Goal: Task Accomplishment & Management: Use online tool/utility

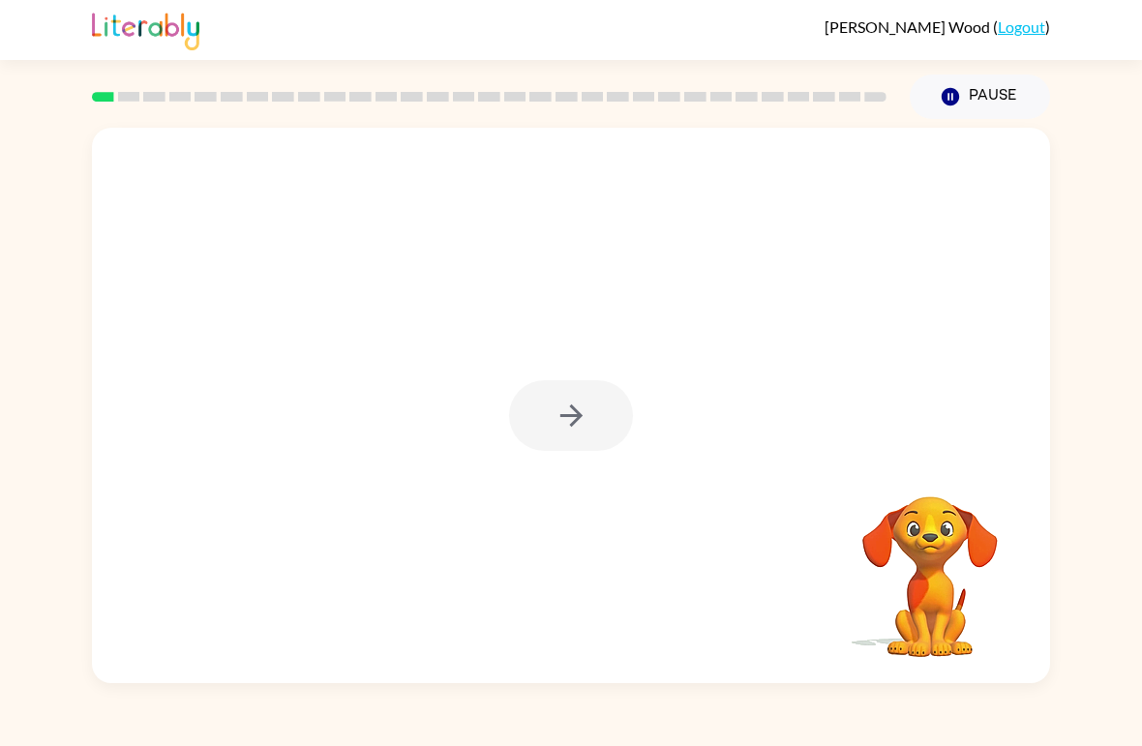
click at [792, 244] on div at bounding box center [571, 405] width 958 height 555
click at [560, 415] on div at bounding box center [571, 415] width 124 height 71
click at [585, 416] on icon "button" at bounding box center [571, 416] width 34 height 34
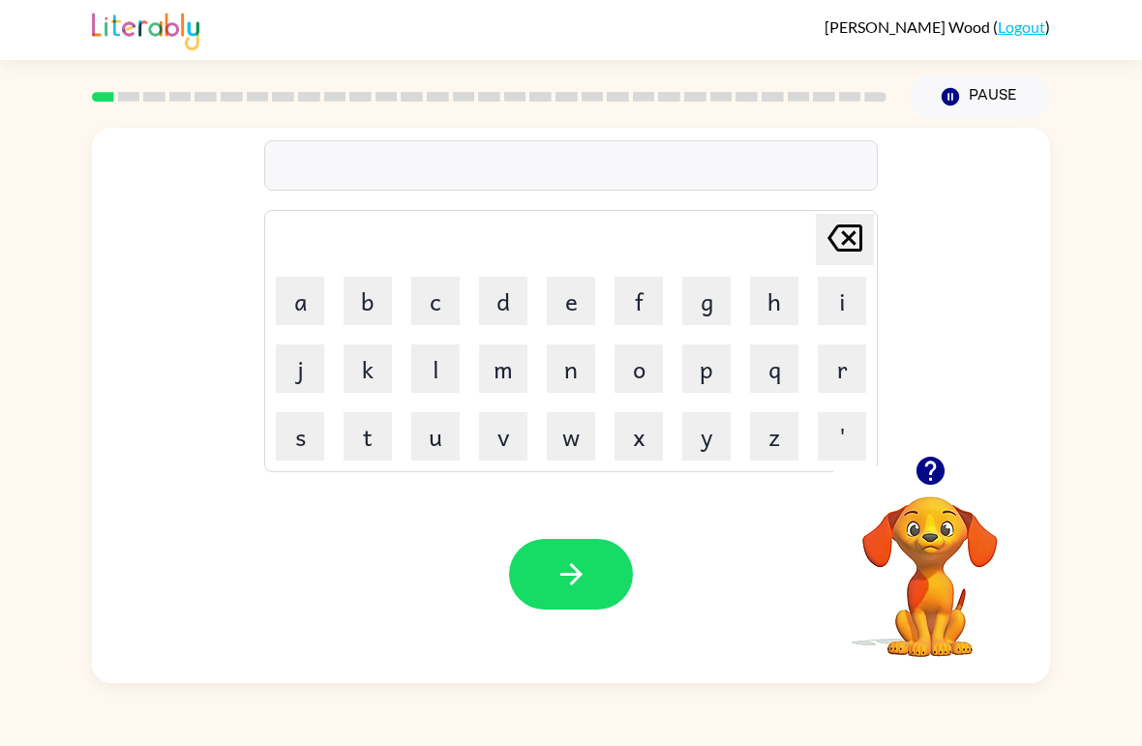
click at [728, 381] on button "p" at bounding box center [706, 368] width 48 height 48
click at [306, 301] on button "a" at bounding box center [300, 301] width 48 height 48
click at [516, 317] on button "d" at bounding box center [503, 301] width 48 height 48
click at [626, 581] on button "button" at bounding box center [571, 574] width 124 height 71
click at [713, 365] on button "p" at bounding box center [706, 368] width 48 height 48
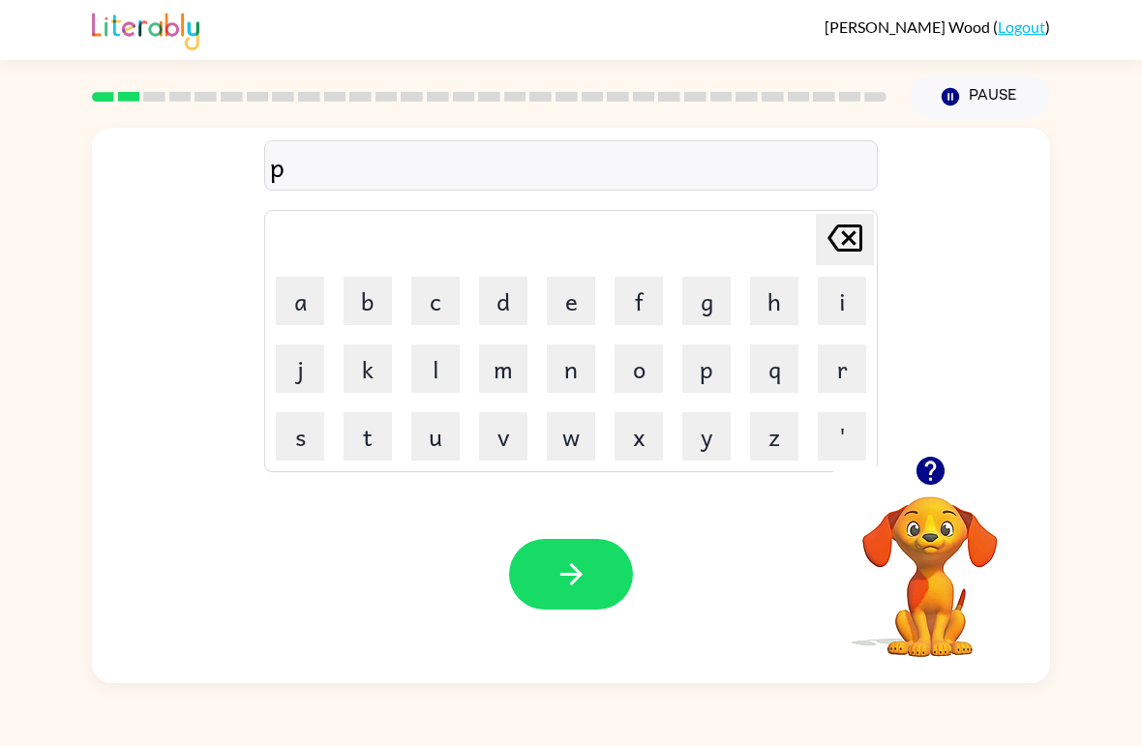
click at [305, 292] on button "a" at bounding box center [300, 301] width 48 height 48
click at [577, 429] on button "w" at bounding box center [571, 436] width 48 height 48
click at [584, 584] on icon "button" at bounding box center [571, 574] width 34 height 34
click at [582, 362] on button "n" at bounding box center [571, 368] width 48 height 48
click at [638, 376] on button "o" at bounding box center [638, 368] width 48 height 48
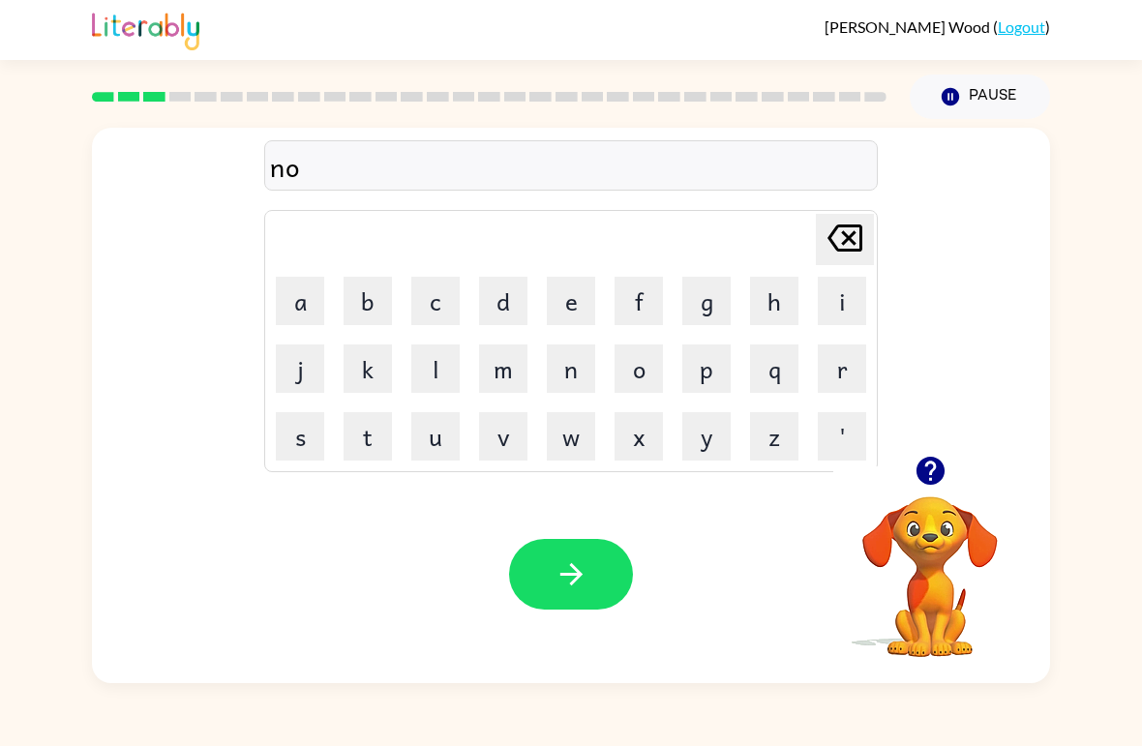
click at [792, 375] on button "r" at bounding box center [841, 368] width 48 height 48
click at [370, 445] on button "t" at bounding box center [367, 436] width 48 height 48
click at [759, 311] on button "h" at bounding box center [774, 301] width 48 height 48
click at [583, 585] on icon "button" at bounding box center [571, 574] width 34 height 34
click at [289, 451] on button "s" at bounding box center [300, 436] width 48 height 48
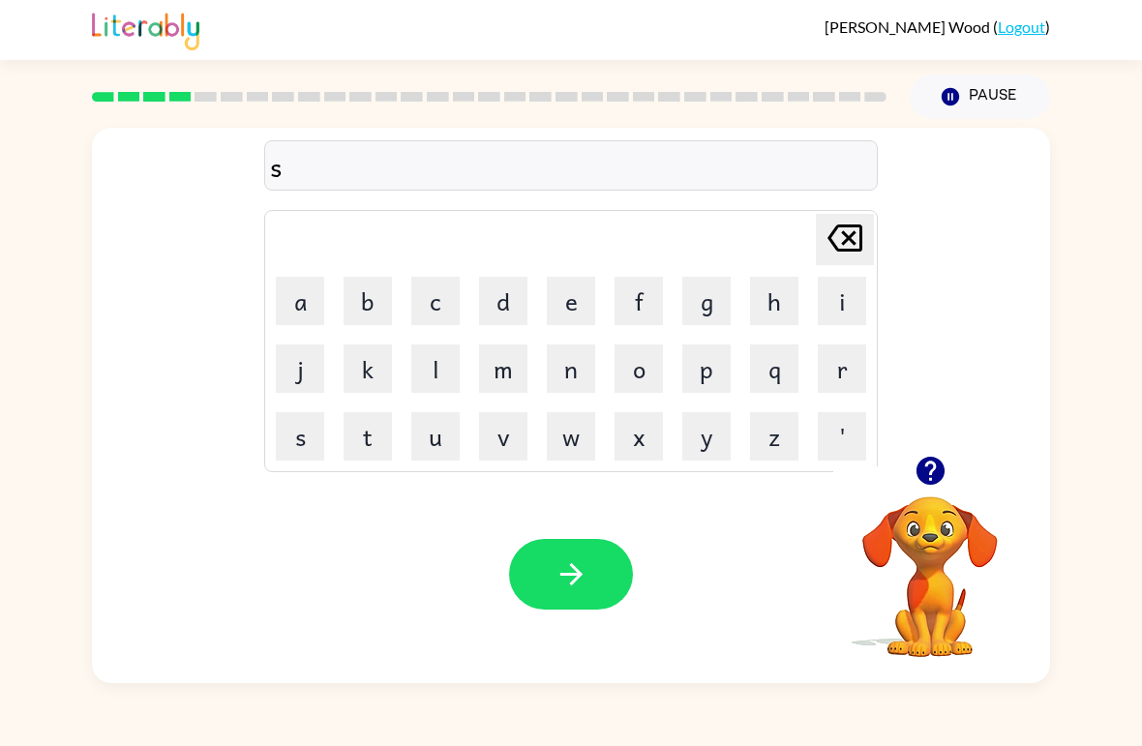
click at [586, 457] on button "w" at bounding box center [571, 436] width 48 height 48
click at [792, 296] on button "i" at bounding box center [841, 301] width 48 height 48
click at [504, 377] on button "m" at bounding box center [503, 368] width 48 height 48
click at [591, 588] on button "button" at bounding box center [571, 574] width 124 height 71
click at [313, 438] on button "s" at bounding box center [300, 436] width 48 height 48
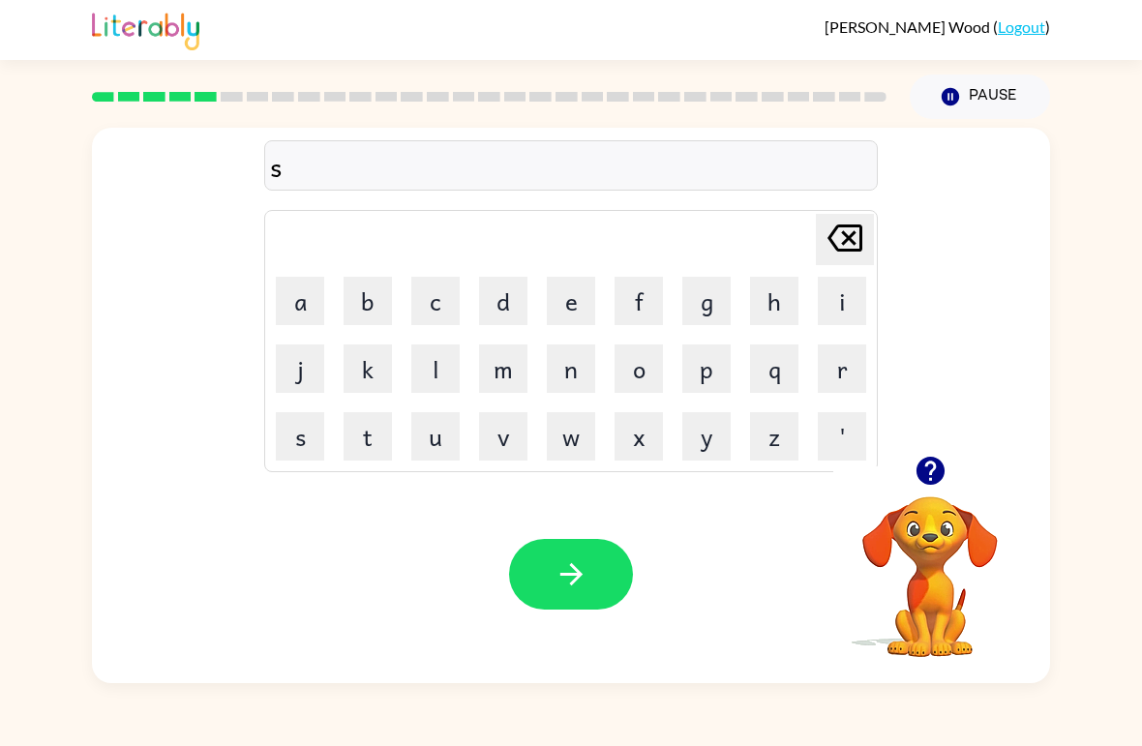
click at [440, 303] on button "c" at bounding box center [435, 301] width 48 height 48
click at [640, 389] on button "o" at bounding box center [638, 368] width 48 height 48
click at [439, 448] on button "u" at bounding box center [435, 436] width 48 height 48
click at [367, 428] on button "t" at bounding box center [367, 436] width 48 height 48
click at [584, 577] on icon "button" at bounding box center [571, 574] width 34 height 34
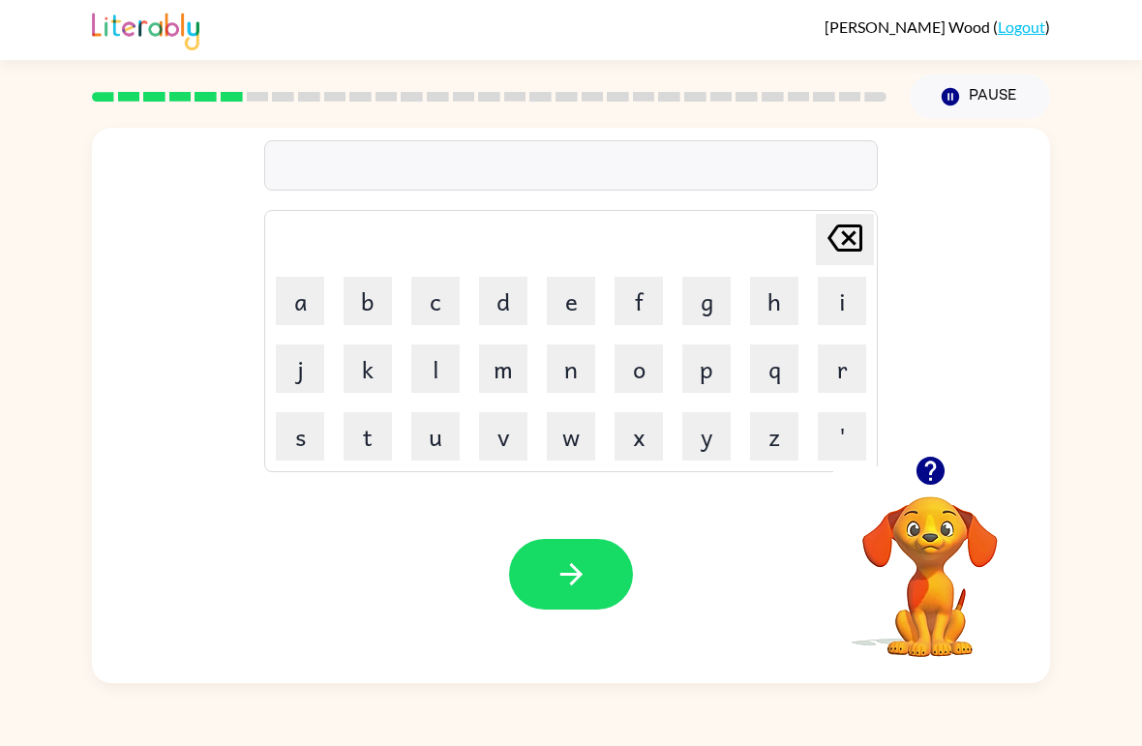
click at [303, 288] on button "a" at bounding box center [300, 301] width 48 height 48
click at [493, 362] on button "m" at bounding box center [503, 368] width 48 height 48
click at [562, 314] on button "e" at bounding box center [571, 301] width 48 height 48
click at [578, 580] on icon "button" at bounding box center [571, 574] width 34 height 34
click at [296, 439] on button "s" at bounding box center [300, 436] width 48 height 48
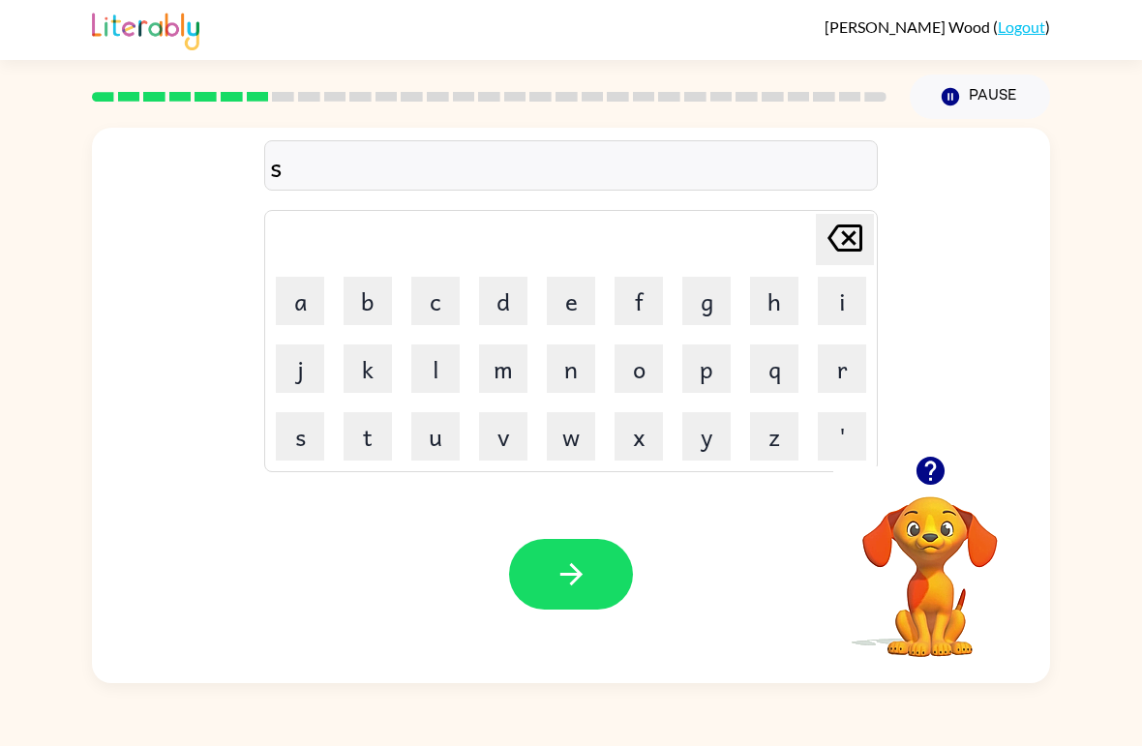
click at [433, 284] on button "c" at bounding box center [435, 301] width 48 height 48
click at [792, 306] on button "i" at bounding box center [841, 301] width 48 height 48
click at [376, 289] on button "b" at bounding box center [367, 301] width 48 height 48
click at [429, 360] on button "l" at bounding box center [435, 368] width 48 height 48
click at [576, 295] on button "e" at bounding box center [571, 301] width 48 height 48
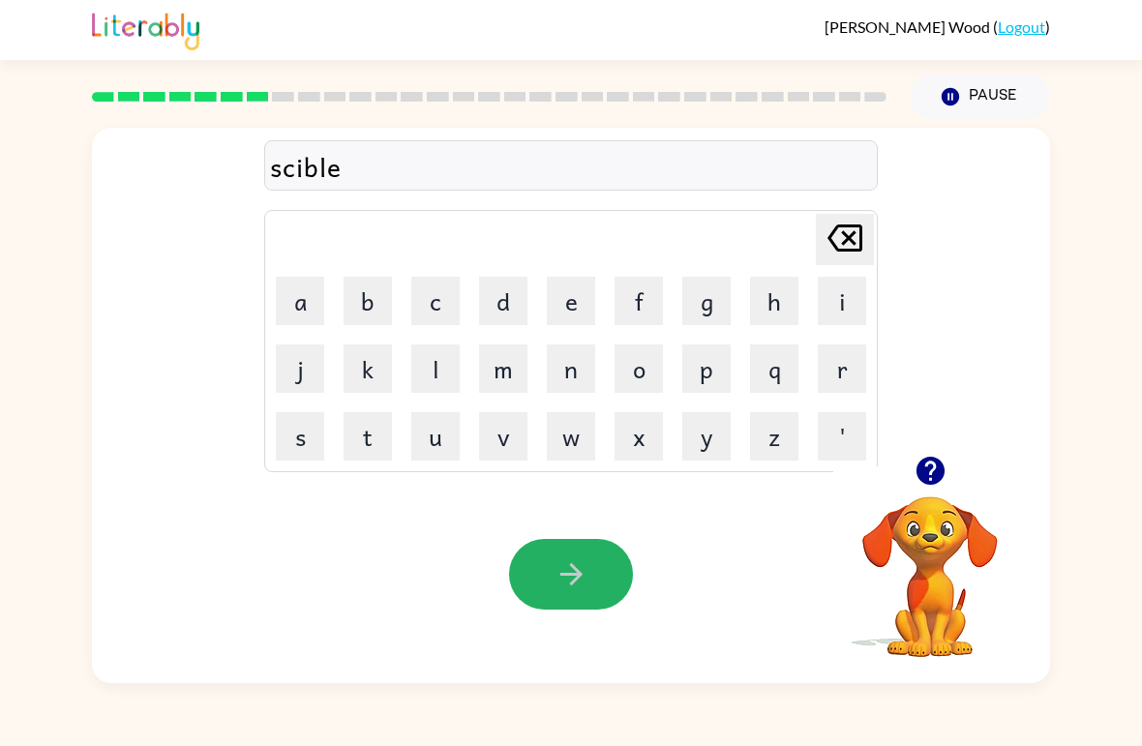
click at [573, 559] on icon "button" at bounding box center [571, 574] width 34 height 34
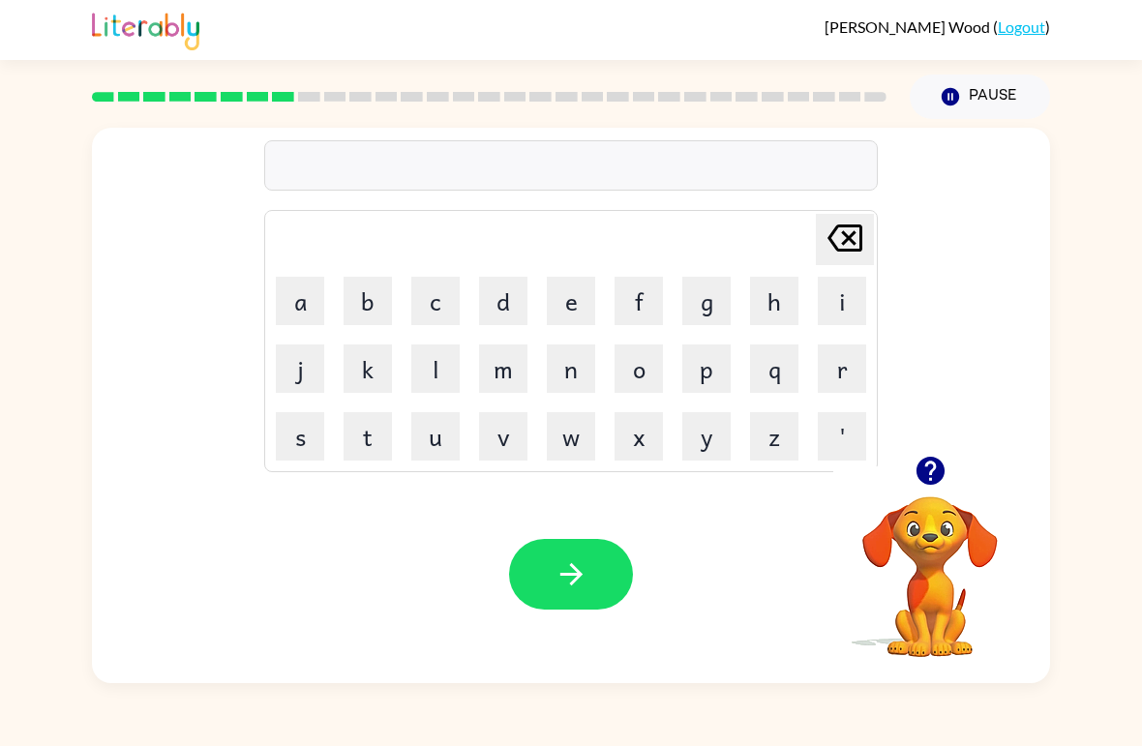
click at [792, 470] on icon "button" at bounding box center [929, 471] width 28 height 28
click at [714, 291] on button "g" at bounding box center [706, 301] width 48 height 48
click at [792, 369] on button "r" at bounding box center [841, 368] width 48 height 48
click at [368, 438] on button "t" at bounding box center [367, 436] width 48 height 48
click at [779, 311] on button "h" at bounding box center [774, 301] width 48 height 48
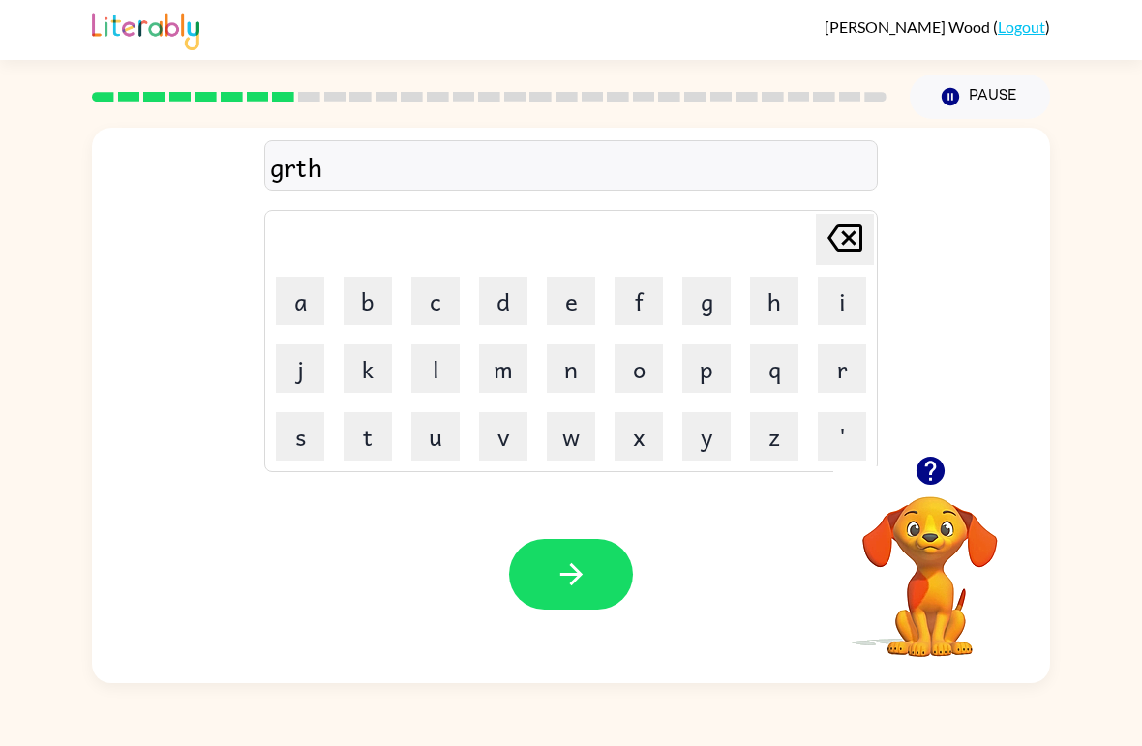
click at [582, 583] on icon "button" at bounding box center [571, 574] width 34 height 34
click at [711, 372] on button "p" at bounding box center [706, 368] width 48 height 48
click at [635, 373] on button "o" at bounding box center [638, 368] width 48 height 48
click at [792, 304] on button "i" at bounding box center [841, 301] width 48 height 48
click at [367, 427] on button "t" at bounding box center [367, 436] width 48 height 48
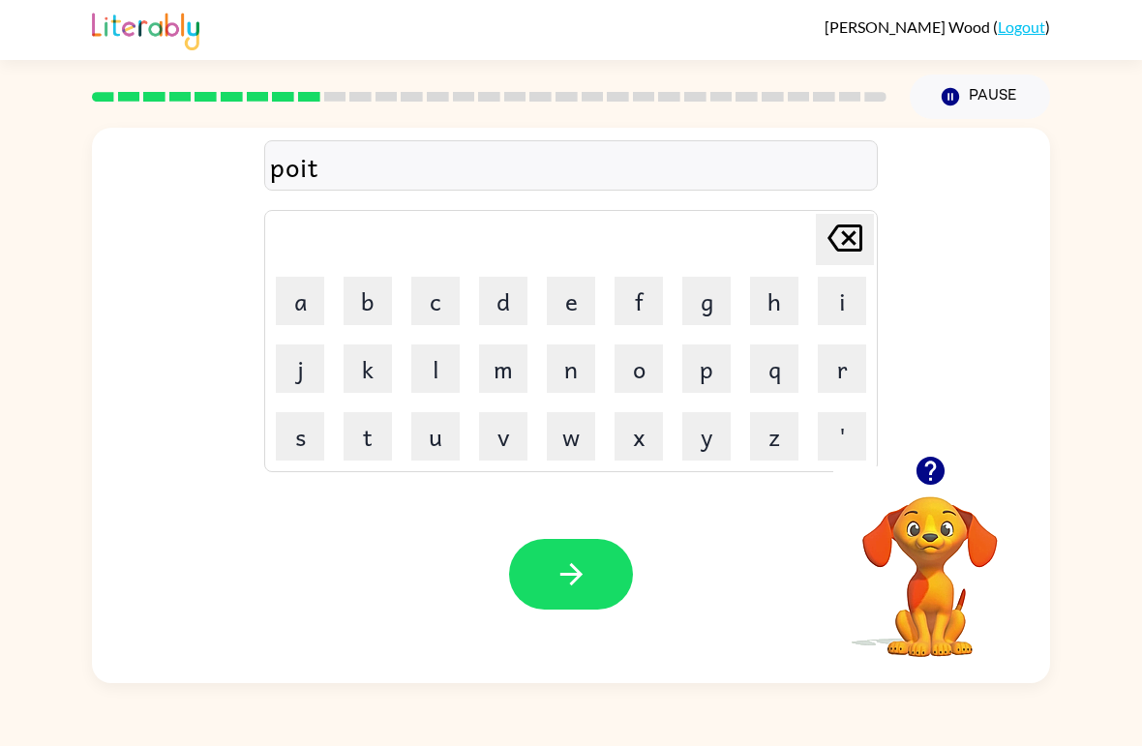
click at [299, 428] on button "s" at bounding box center [300, 436] width 48 height 48
click at [549, 558] on button "button" at bounding box center [571, 574] width 124 height 71
click at [432, 424] on button "u" at bounding box center [435, 436] width 48 height 48
click at [575, 358] on button "n" at bounding box center [571, 368] width 48 height 48
click at [635, 286] on button "f" at bounding box center [638, 301] width 48 height 48
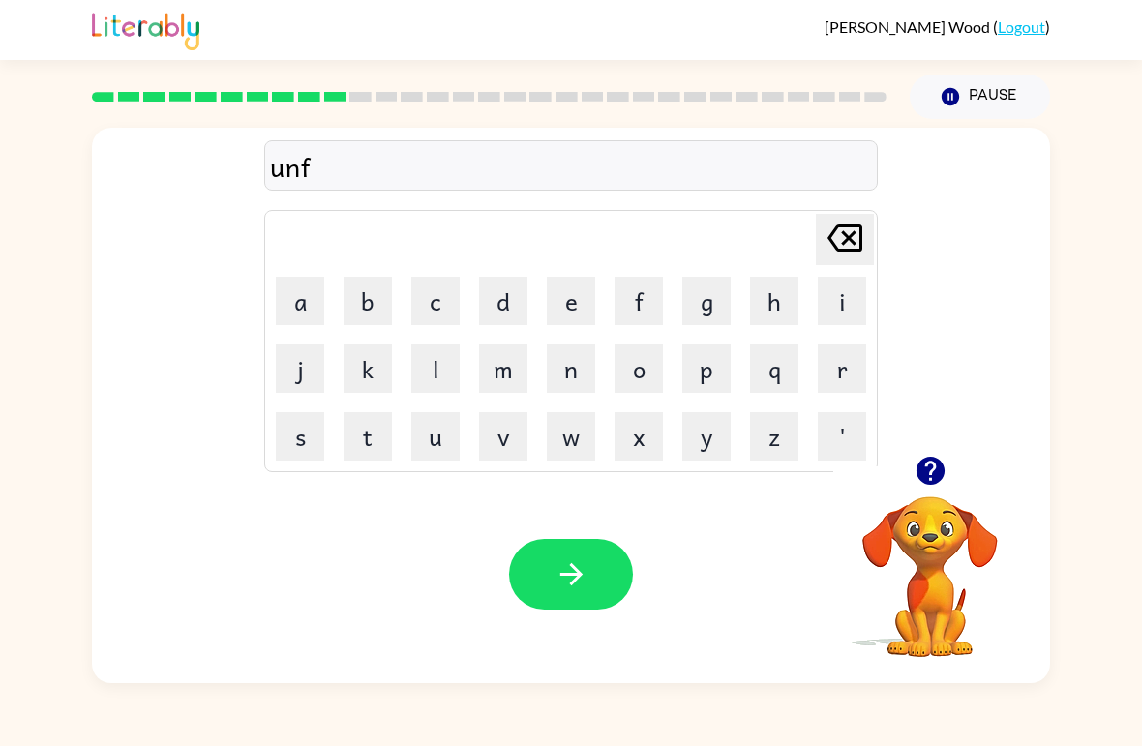
click at [637, 360] on button "o" at bounding box center [638, 368] width 48 height 48
click at [436, 380] on button "l" at bounding box center [435, 368] width 48 height 48
click at [509, 303] on button "d" at bounding box center [503, 301] width 48 height 48
click at [554, 587] on icon "button" at bounding box center [571, 574] width 34 height 34
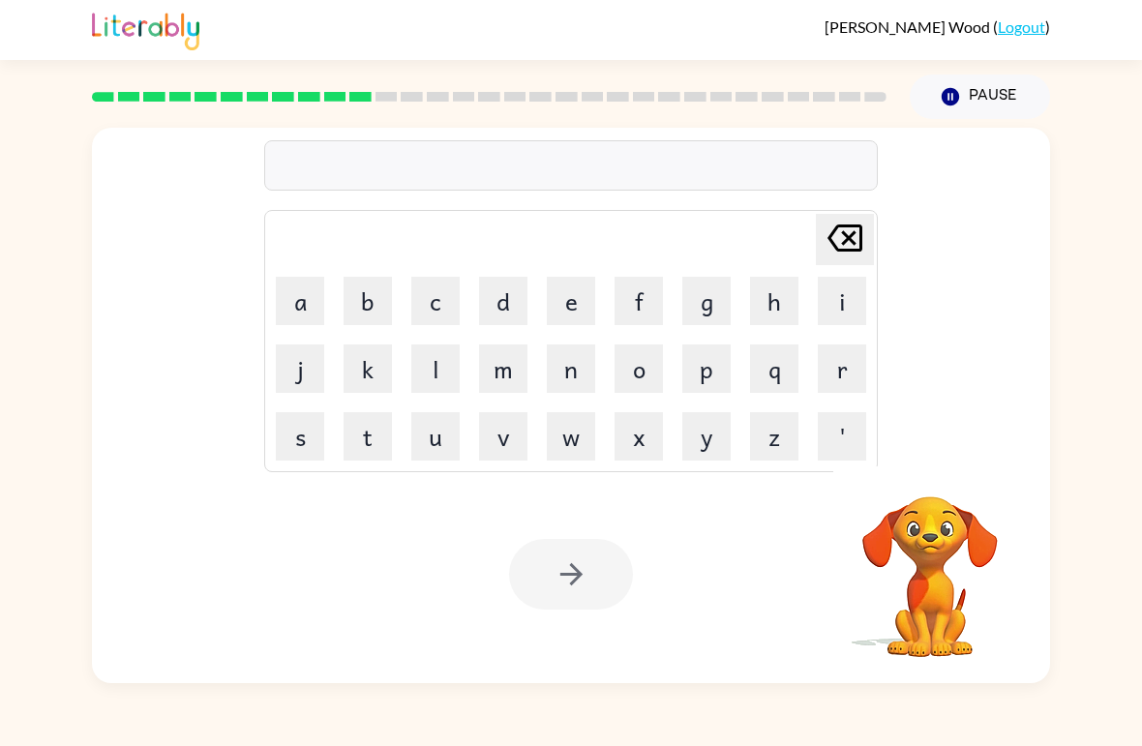
click at [507, 445] on button "v" at bounding box center [503, 436] width 48 height 48
click at [638, 369] on button "o" at bounding box center [638, 368] width 48 height 48
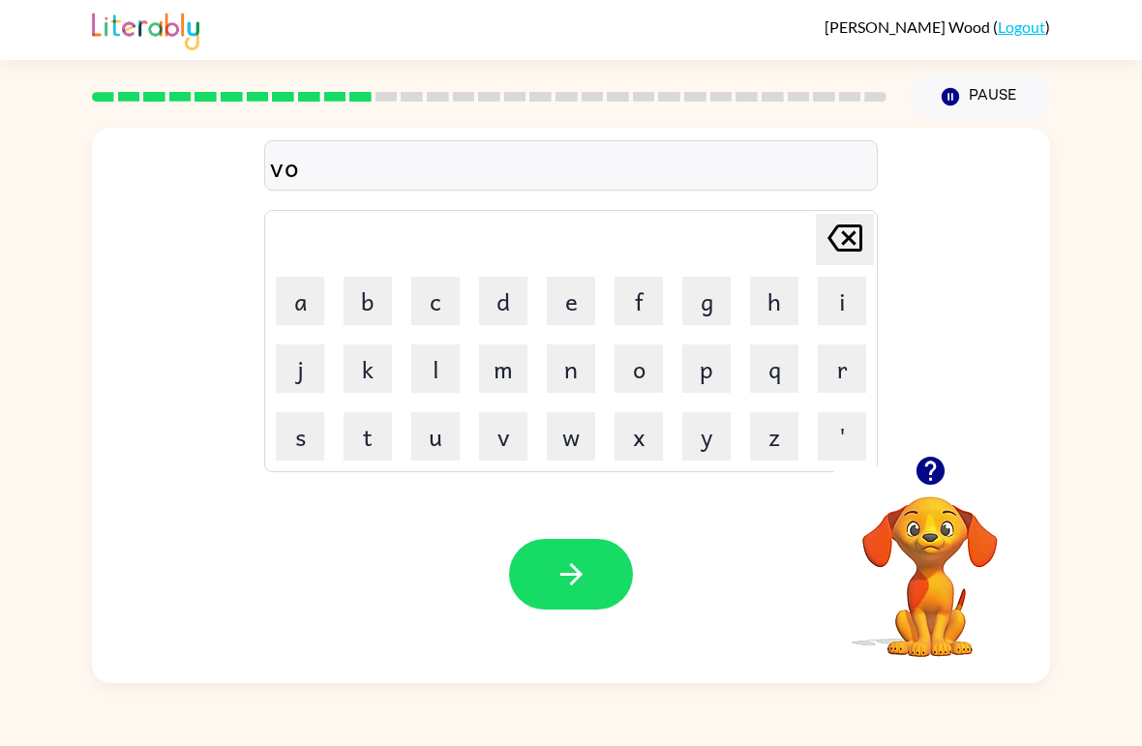
click at [381, 432] on button "t" at bounding box center [367, 436] width 48 height 48
click at [559, 603] on button "button" at bounding box center [571, 574] width 124 height 71
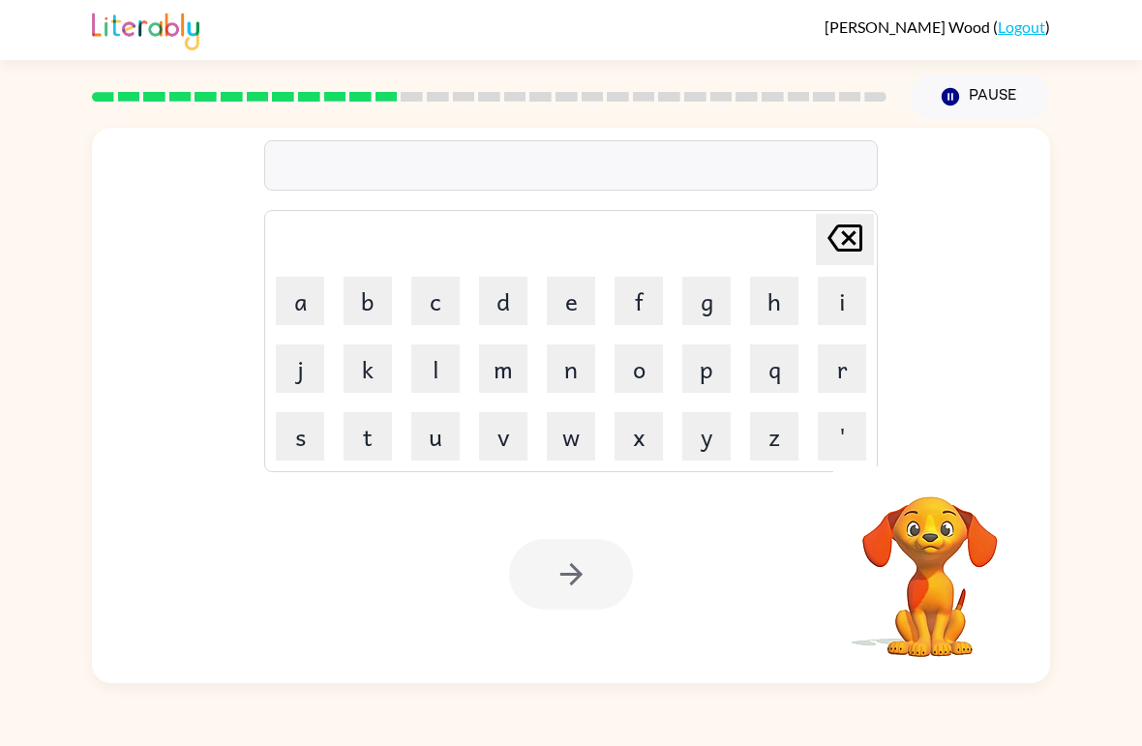
click at [505, 375] on button "m" at bounding box center [503, 368] width 48 height 48
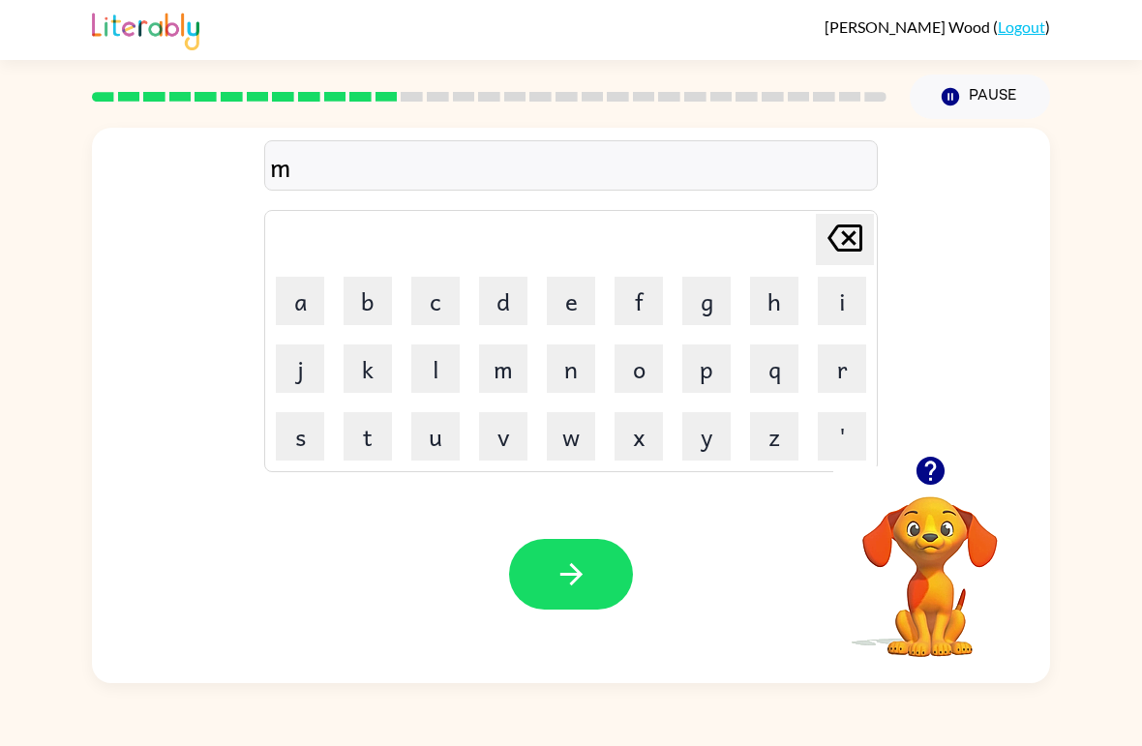
click at [792, 311] on button "i" at bounding box center [841, 301] width 48 height 48
click at [292, 439] on button "s" at bounding box center [300, 436] width 48 height 48
click at [370, 438] on button "t" at bounding box center [367, 436] width 48 height 48
click at [309, 291] on button "a" at bounding box center [300, 301] width 48 height 48
click at [436, 306] on button "c" at bounding box center [435, 301] width 48 height 48
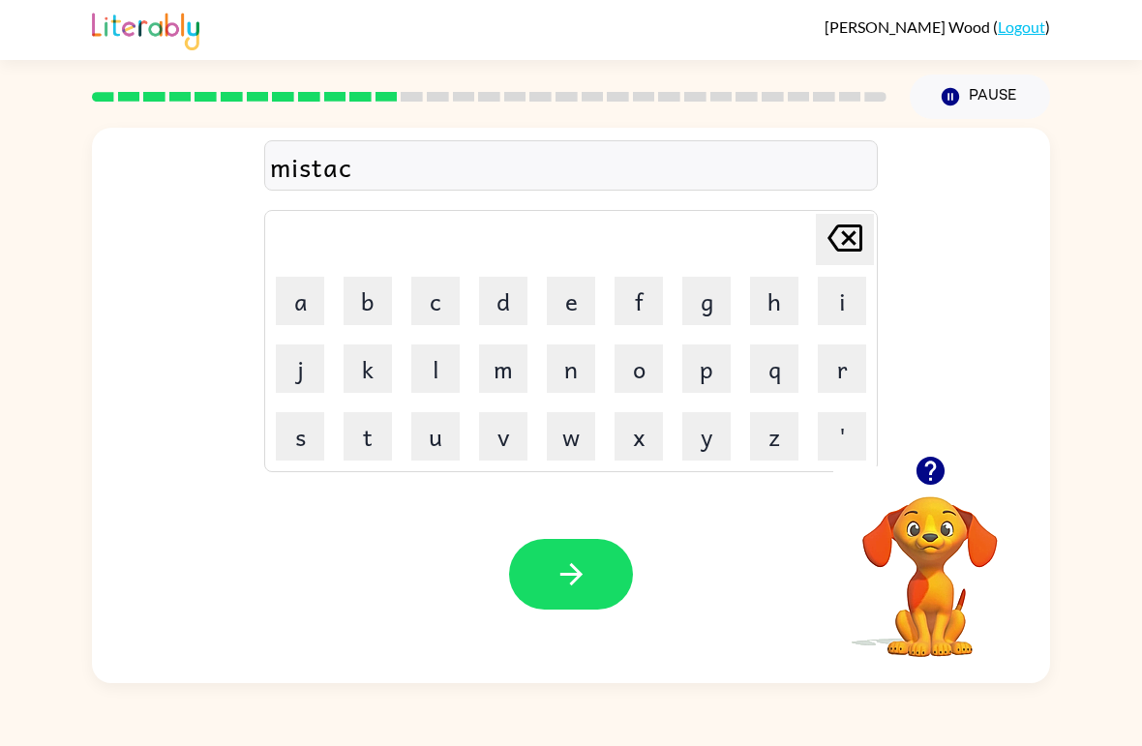
click at [581, 291] on button "e" at bounding box center [571, 301] width 48 height 48
click at [597, 578] on button "button" at bounding box center [571, 574] width 124 height 71
click at [169, 606] on div "Your browser must support playing .mp4 files to use Literably. Please try using…" at bounding box center [571, 574] width 958 height 218
click at [360, 374] on button "k" at bounding box center [367, 368] width 48 height 48
click at [792, 320] on button "i" at bounding box center [841, 301] width 48 height 48
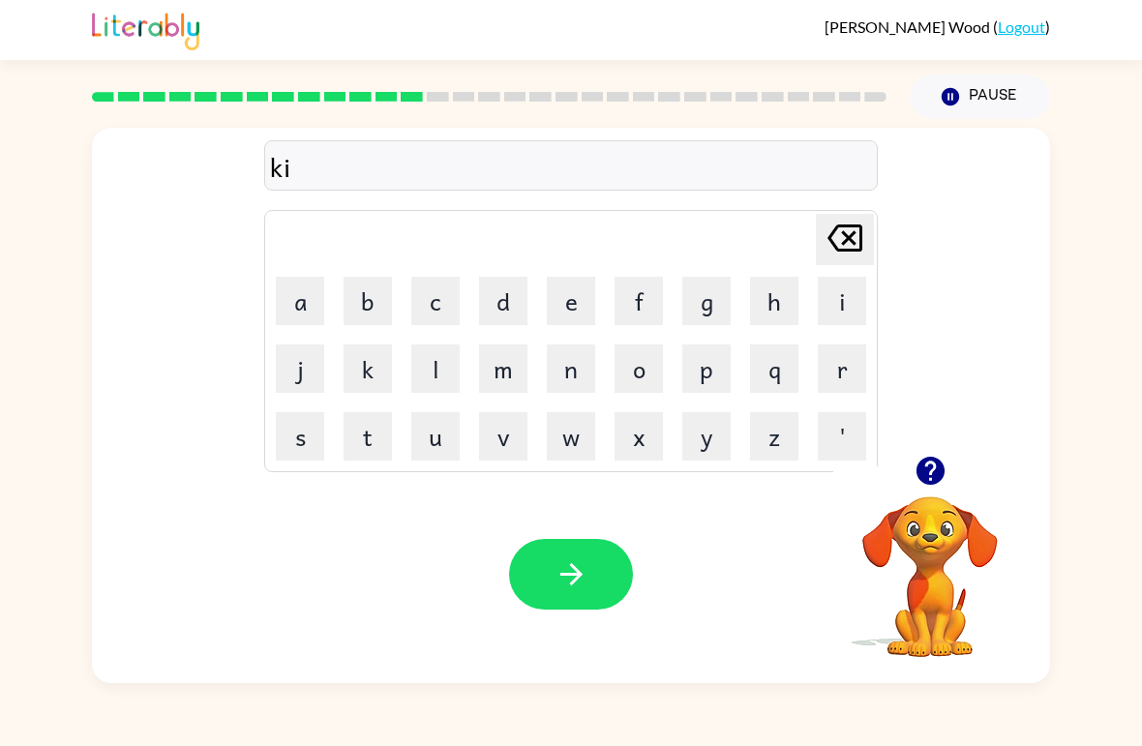
click at [571, 367] on button "n" at bounding box center [571, 368] width 48 height 48
click at [568, 317] on button "e" at bounding box center [571, 301] width 48 height 48
click at [429, 363] on button "l" at bounding box center [435, 368] width 48 height 48
click at [582, 297] on button "e" at bounding box center [571, 301] width 48 height 48
click at [713, 447] on button "y" at bounding box center [706, 436] width 48 height 48
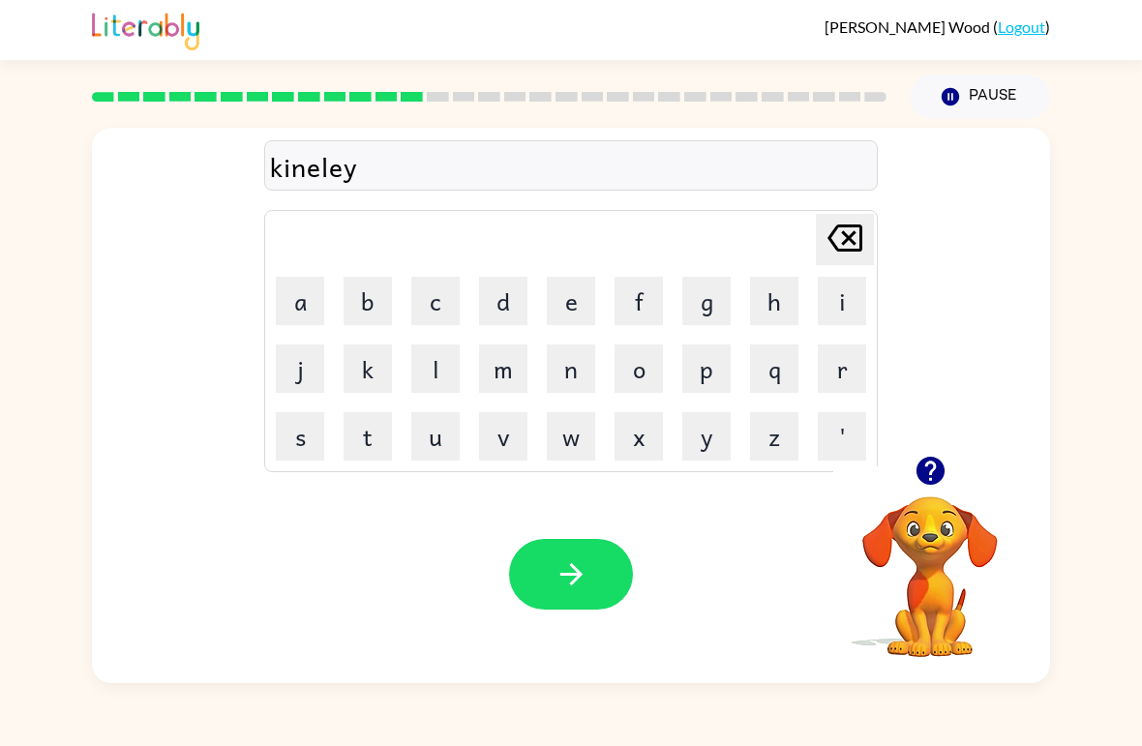
click at [583, 592] on button "button" at bounding box center [571, 574] width 124 height 71
click at [512, 294] on button "d" at bounding box center [503, 301] width 48 height 48
click at [454, 368] on button "l" at bounding box center [435, 368] width 48 height 48
click at [792, 252] on icon at bounding box center [844, 237] width 35 height 27
click at [792, 301] on button "i" at bounding box center [841, 301] width 48 height 48
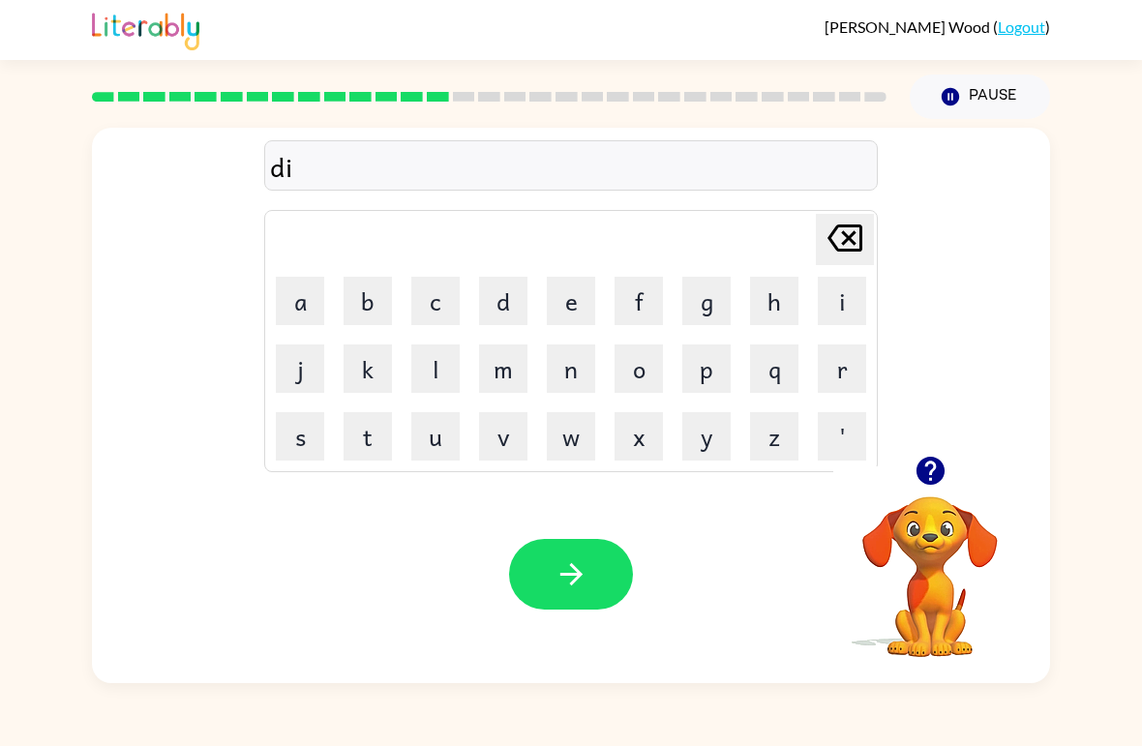
click at [444, 390] on button "l" at bounding box center [435, 368] width 48 height 48
click at [309, 309] on button "a" at bounding box center [300, 301] width 48 height 48
click at [706, 439] on button "y" at bounding box center [706, 436] width 48 height 48
click at [574, 580] on icon "button" at bounding box center [570, 574] width 22 height 22
click at [442, 289] on button "c" at bounding box center [435, 301] width 48 height 48
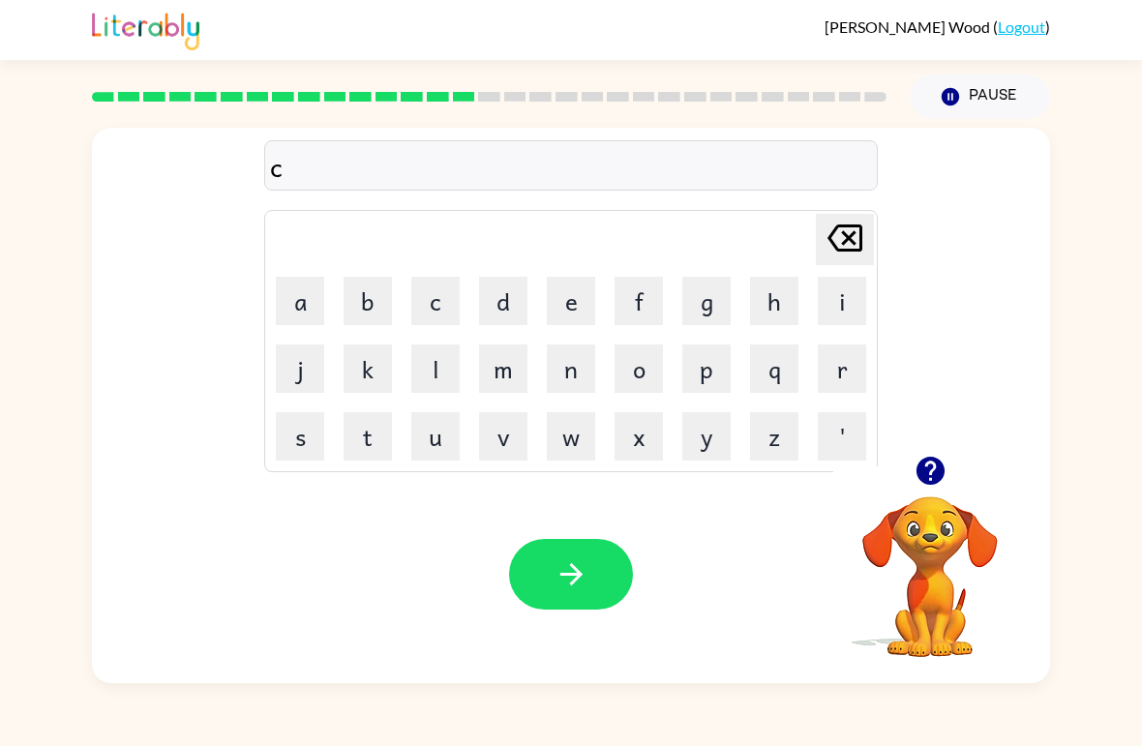
click at [650, 382] on button "o" at bounding box center [638, 368] width 48 height 48
click at [792, 362] on button "r" at bounding box center [841, 368] width 48 height 48
click at [515, 305] on button "d" at bounding box center [503, 301] width 48 height 48
click at [599, 573] on button "button" at bounding box center [571, 574] width 124 height 71
click at [772, 430] on button "z" at bounding box center [774, 436] width 48 height 48
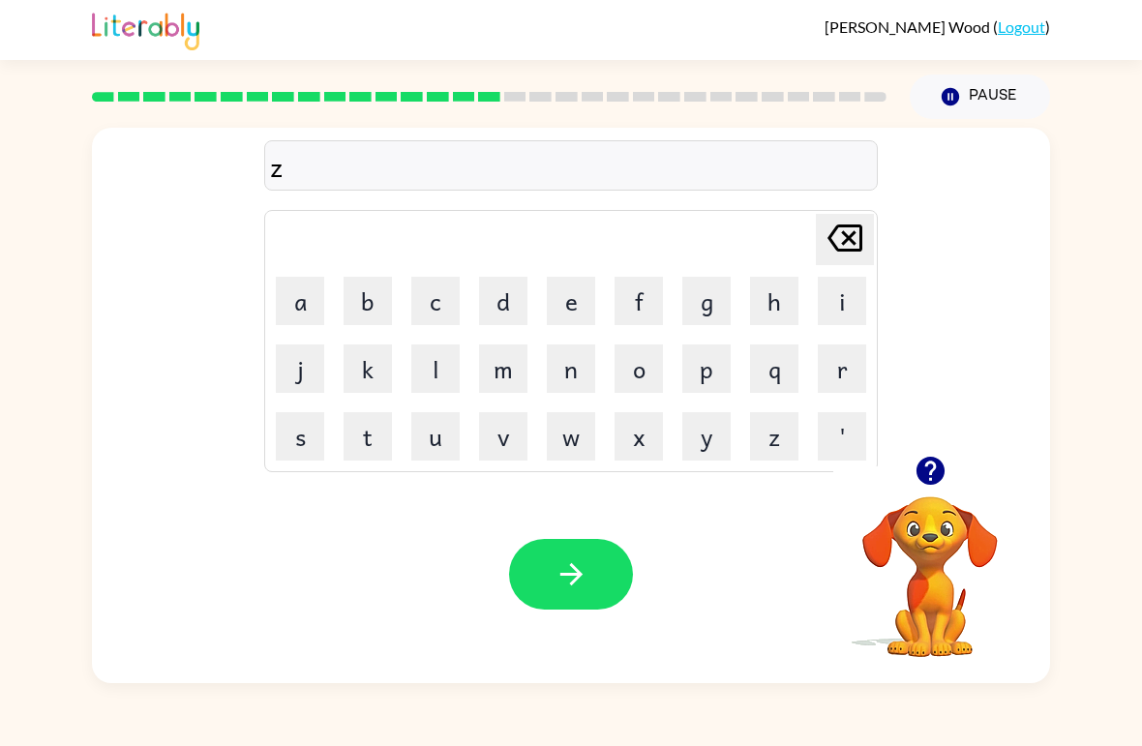
click at [792, 286] on button "i" at bounding box center [841, 301] width 48 height 48
click at [716, 378] on button "p" at bounding box center [706, 368] width 48 height 48
click at [576, 587] on icon "button" at bounding box center [571, 574] width 34 height 34
click at [507, 309] on button "d" at bounding box center [503, 301] width 48 height 48
click at [792, 383] on button "r" at bounding box center [841, 368] width 48 height 48
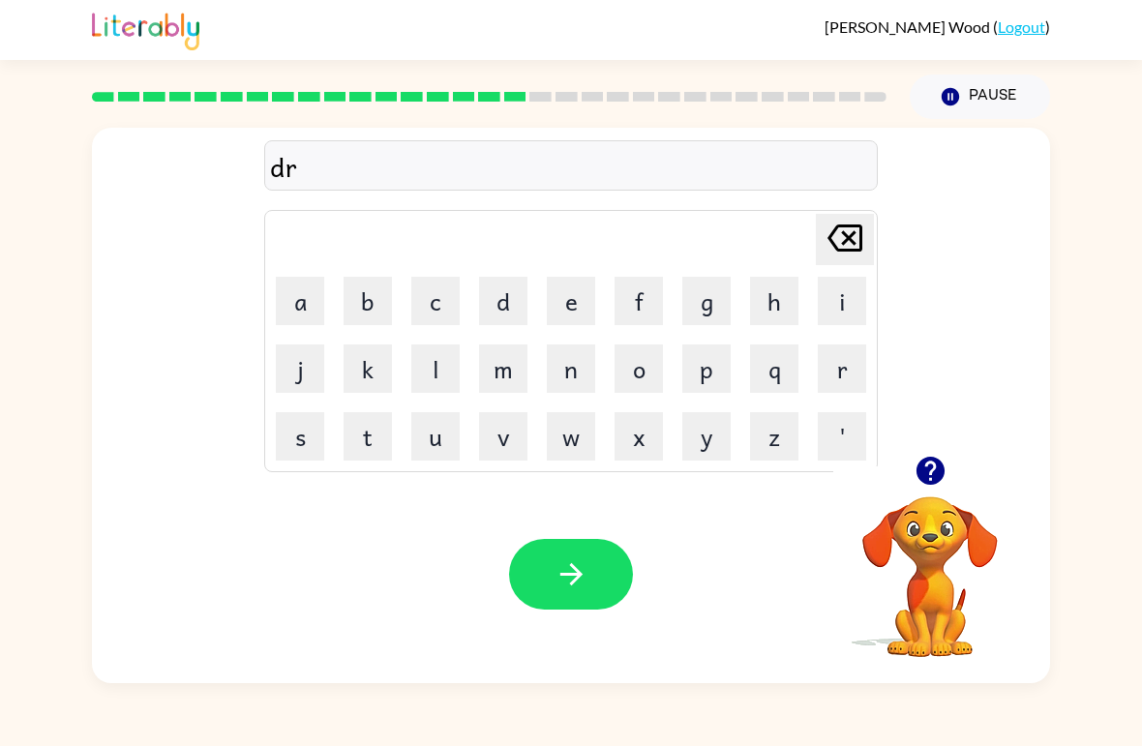
click at [643, 375] on button "o" at bounding box center [638, 368] width 48 height 48
click at [717, 371] on button "p" at bounding box center [706, 368] width 48 height 48
click at [792, 291] on button "i" at bounding box center [841, 301] width 48 height 48
click at [558, 372] on button "n" at bounding box center [571, 368] width 48 height 48
click at [712, 282] on button "g" at bounding box center [706, 301] width 48 height 48
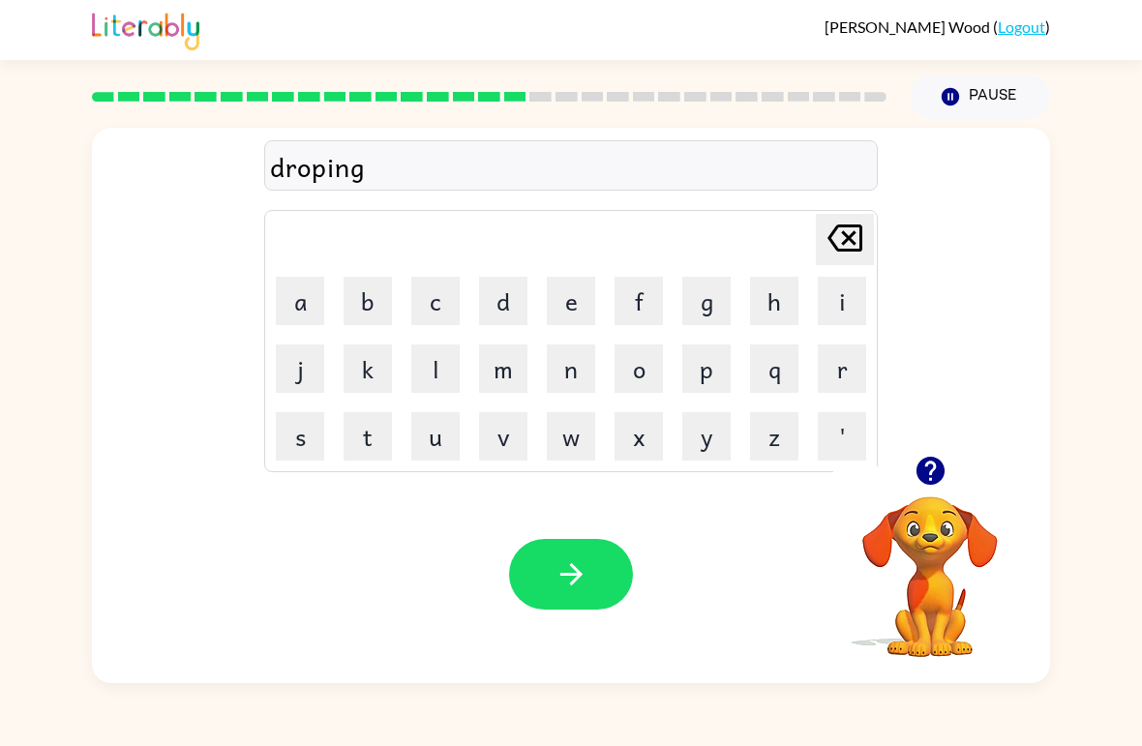
click at [584, 562] on icon "button" at bounding box center [571, 574] width 34 height 34
click at [779, 302] on button "h" at bounding box center [774, 301] width 48 height 48
click at [570, 291] on button "e" at bounding box center [571, 301] width 48 height 48
click at [792, 381] on button "r" at bounding box center [841, 368] width 48 height 48
click at [563, 609] on button "button" at bounding box center [571, 574] width 124 height 71
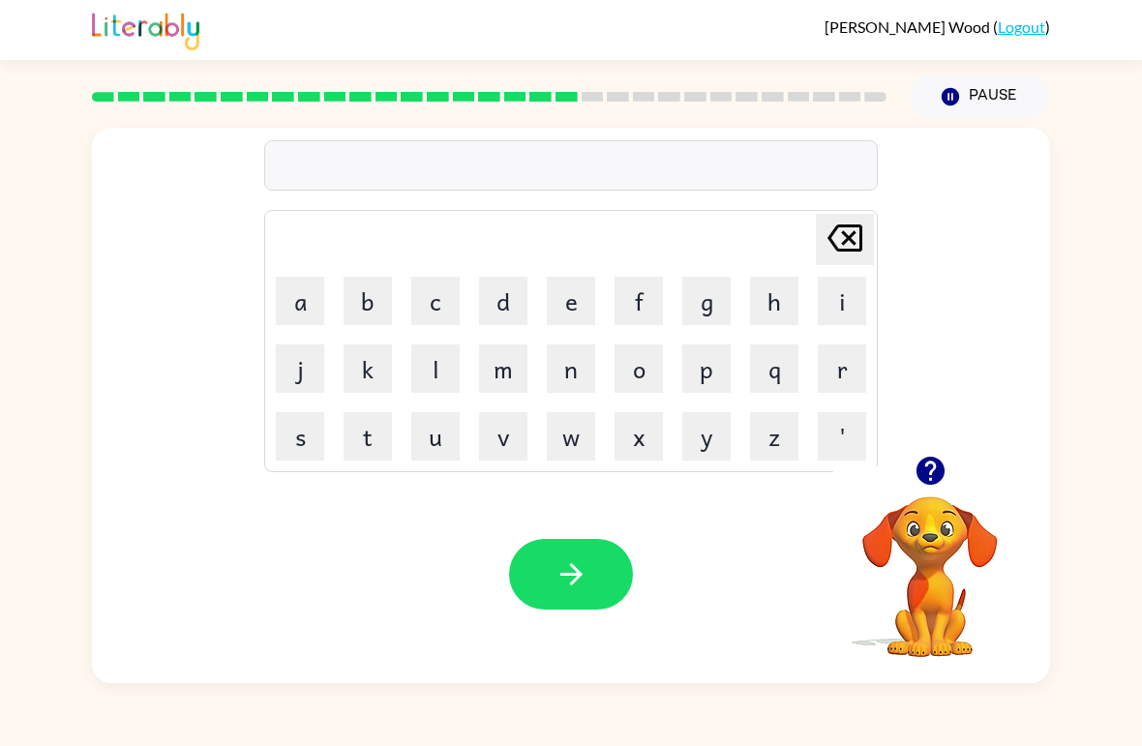
click at [792, 371] on button "r" at bounding box center [841, 368] width 48 height 48
click at [569, 312] on button "e" at bounding box center [571, 301] width 48 height 48
click at [441, 306] on button "c" at bounding box center [435, 301] width 48 height 48
click at [773, 306] on button "h" at bounding box center [774, 301] width 48 height 48
click at [579, 559] on icon "button" at bounding box center [571, 574] width 34 height 34
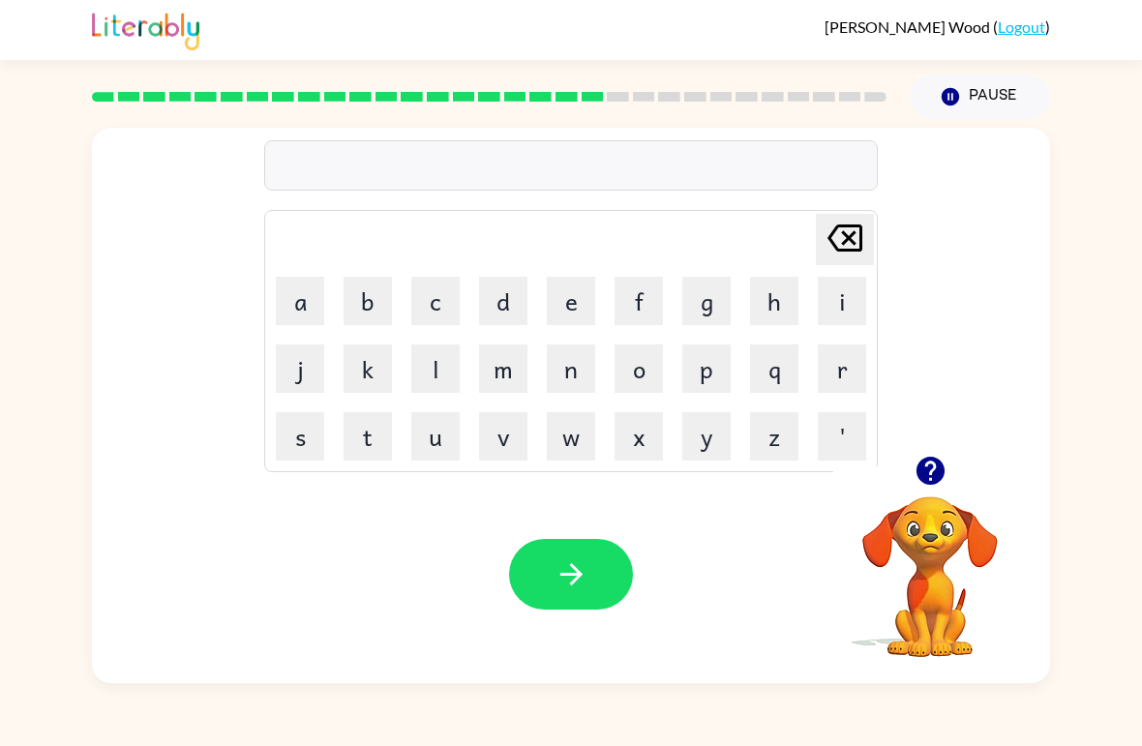
click at [770, 272] on td "h" at bounding box center [774, 301] width 66 height 66
click at [772, 300] on button "h" at bounding box center [774, 301] width 48 height 48
click at [792, 309] on button "i" at bounding box center [841, 301] width 48 height 48
click at [573, 366] on button "n" at bounding box center [571, 368] width 48 height 48
click at [357, 439] on button "t" at bounding box center [367, 436] width 48 height 48
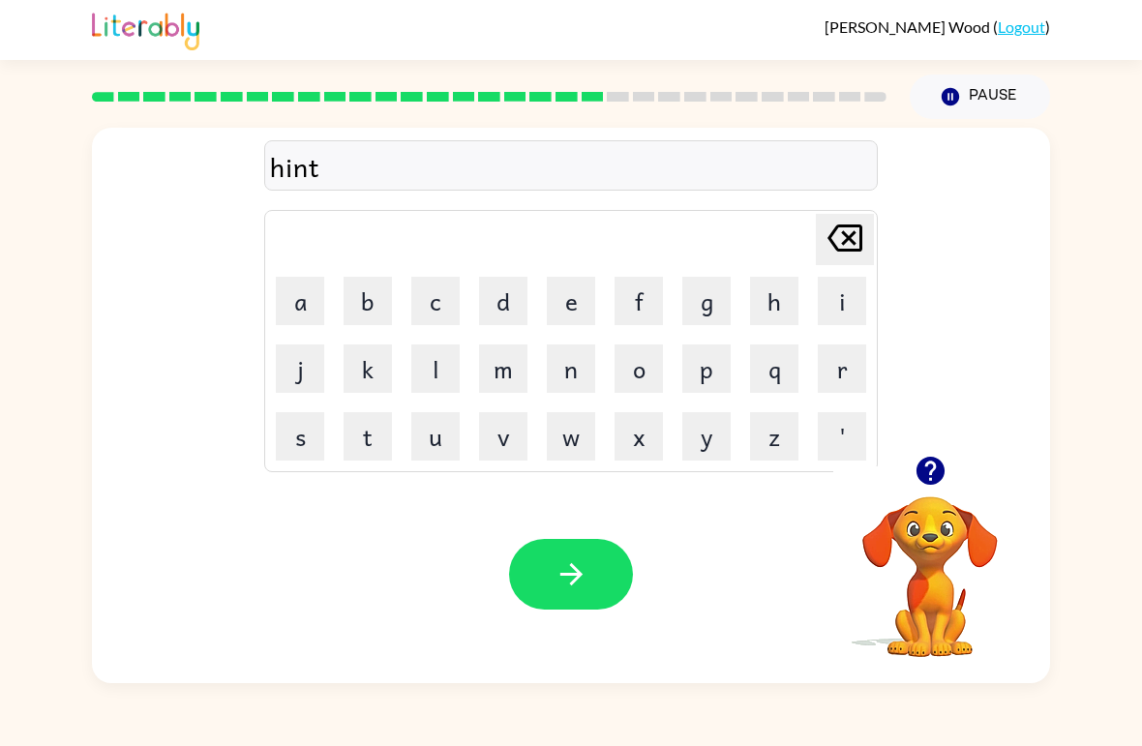
click at [792, 295] on button "i" at bounding box center [841, 301] width 48 height 48
click at [500, 289] on button "d" at bounding box center [503, 301] width 48 height 48
click at [586, 573] on icon "button" at bounding box center [571, 574] width 34 height 34
click at [792, 366] on button "r" at bounding box center [841, 368] width 48 height 48
click at [792, 289] on button "i" at bounding box center [841, 301] width 48 height 48
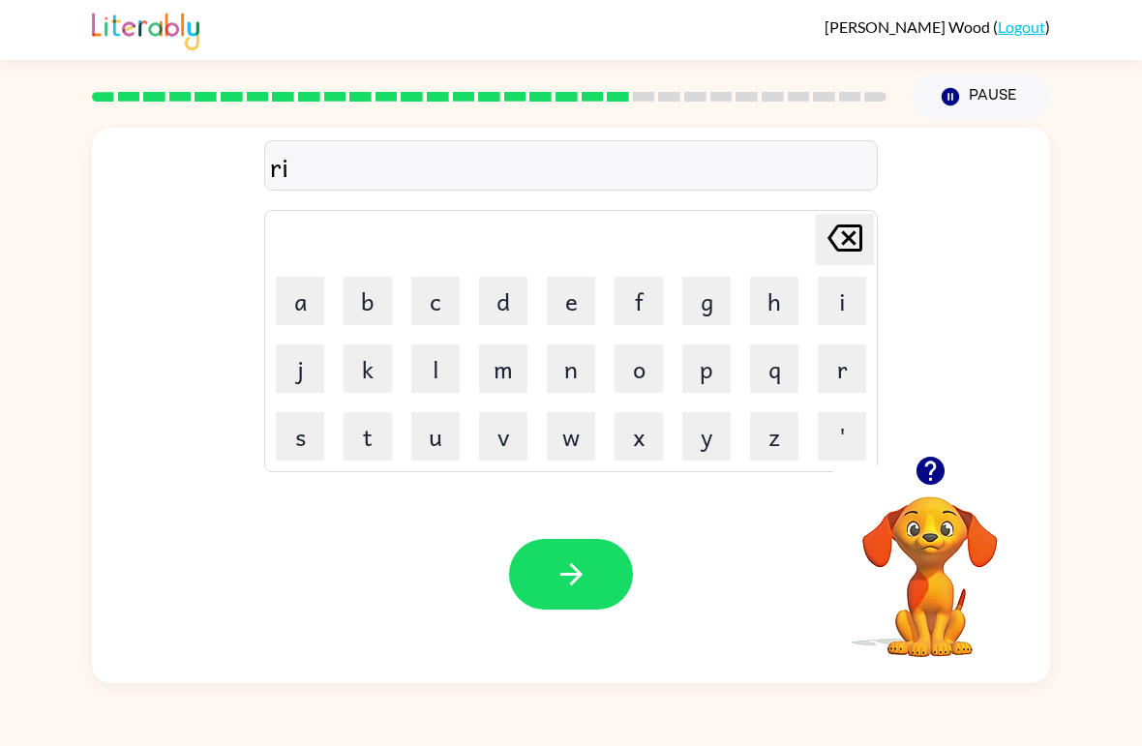
click at [413, 287] on button "c" at bounding box center [435, 301] width 48 height 48
click at [569, 300] on button "e" at bounding box center [571, 301] width 48 height 48
click at [576, 533] on div "Your browser must support playing .mp4 files to use Literably. Please try using…" at bounding box center [571, 574] width 958 height 218
click at [580, 589] on icon "button" at bounding box center [571, 574] width 34 height 34
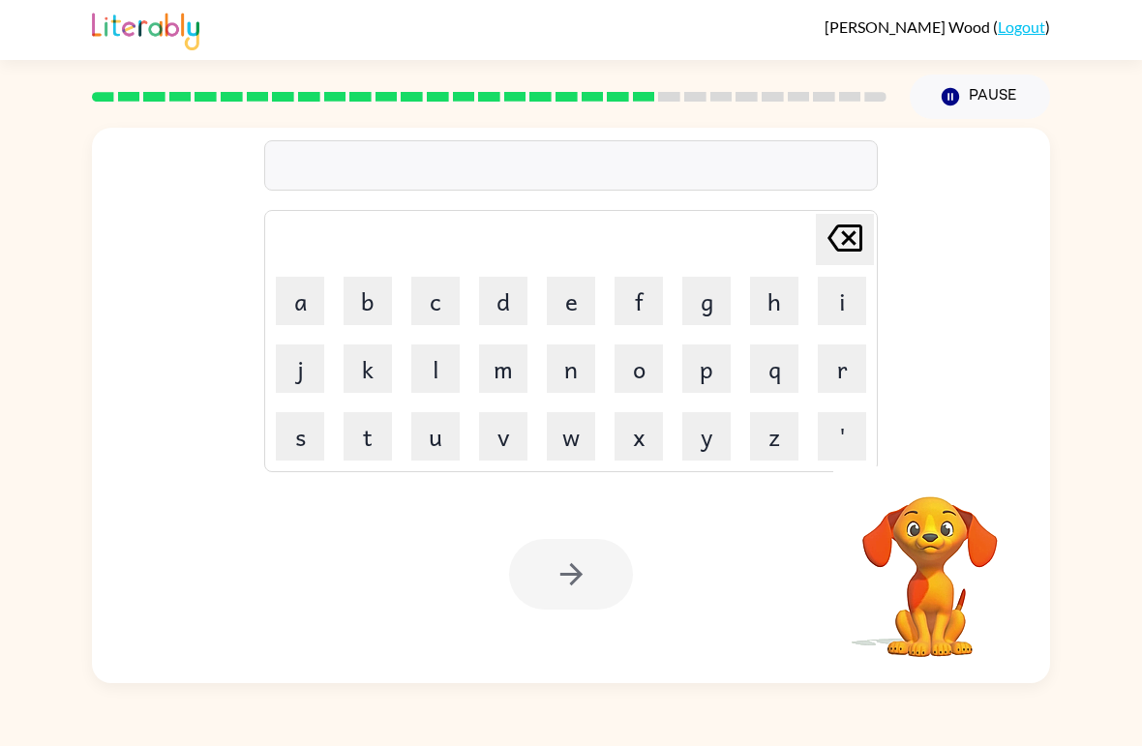
click at [792, 349] on button "r" at bounding box center [841, 368] width 48 height 48
click at [302, 310] on button "a" at bounding box center [300, 301] width 48 height 48
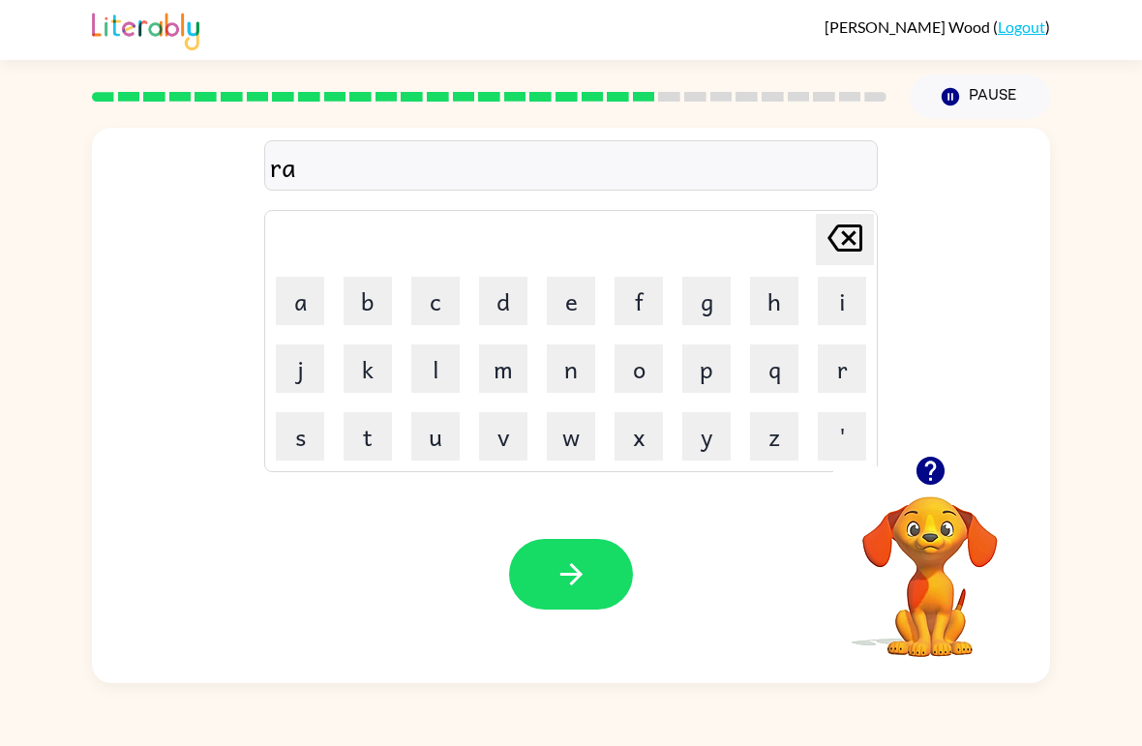
click at [792, 299] on button "i" at bounding box center [841, 301] width 48 height 48
click at [576, 373] on button "n" at bounding box center [571, 368] width 48 height 48
click at [446, 311] on button "c" at bounding box center [435, 301] width 48 height 48
click at [637, 363] on button "o" at bounding box center [638, 368] width 48 height 48
click at [566, 303] on button "e" at bounding box center [571, 301] width 48 height 48
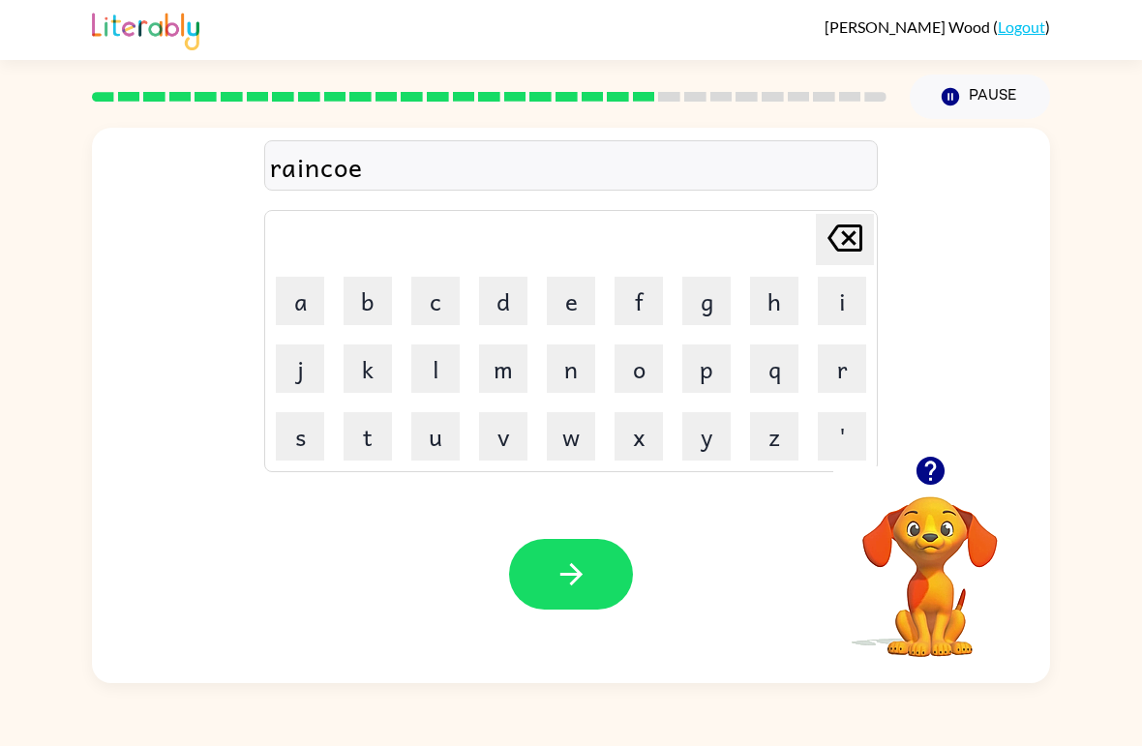
click at [792, 246] on button "[PERSON_NAME] last character input" at bounding box center [845, 239] width 58 height 51
click at [372, 449] on button "t" at bounding box center [367, 436] width 48 height 48
click at [568, 303] on button "e" at bounding box center [571, 301] width 48 height 48
click at [601, 579] on button "button" at bounding box center [571, 574] width 124 height 71
click at [792, 370] on button "r" at bounding box center [841, 368] width 48 height 48
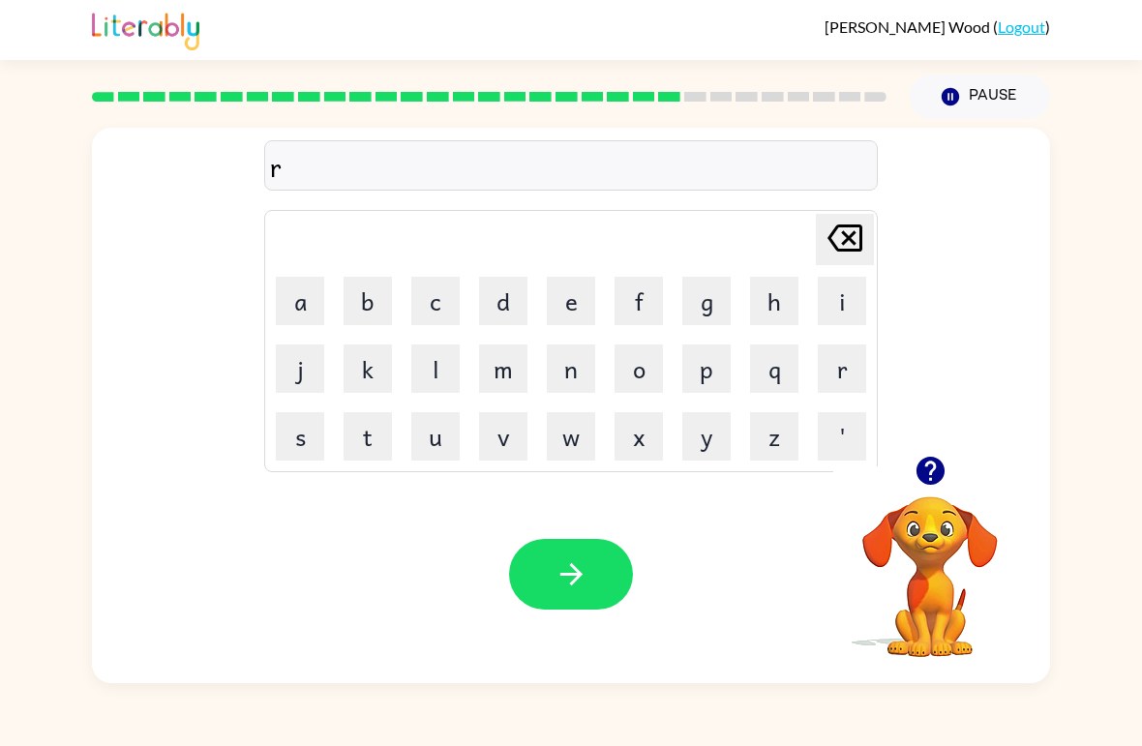
click at [792, 303] on button "i" at bounding box center [841, 301] width 48 height 48
click at [497, 389] on button "m" at bounding box center [503, 368] width 48 height 48
click at [298, 296] on button "a" at bounding box center [300, 301] width 48 height 48
click at [792, 361] on button "r" at bounding box center [841, 368] width 48 height 48
click at [359, 378] on button "k" at bounding box center [367, 368] width 48 height 48
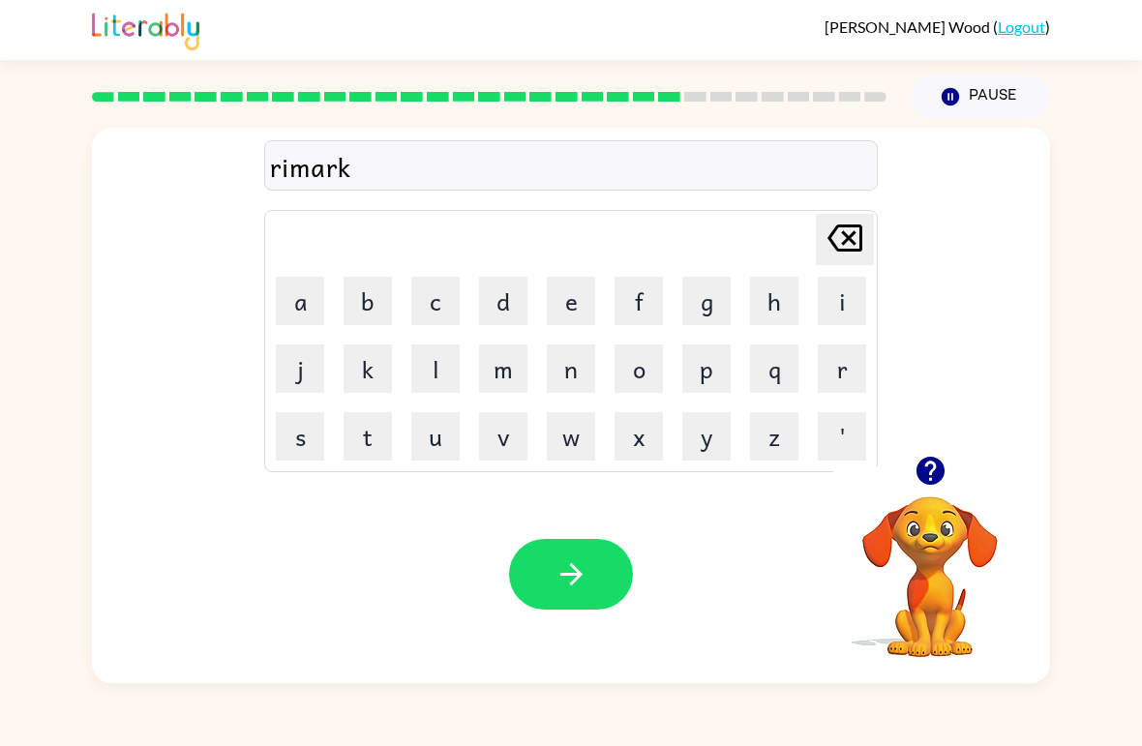
click at [446, 303] on button "c" at bounding box center [435, 301] width 48 height 48
click at [604, 585] on button "button" at bounding box center [571, 574] width 124 height 71
click at [291, 292] on button "a" at bounding box center [300, 301] width 48 height 48
click at [496, 298] on button "d" at bounding box center [503, 301] width 48 height 48
click at [513, 438] on button "v" at bounding box center [503, 436] width 48 height 48
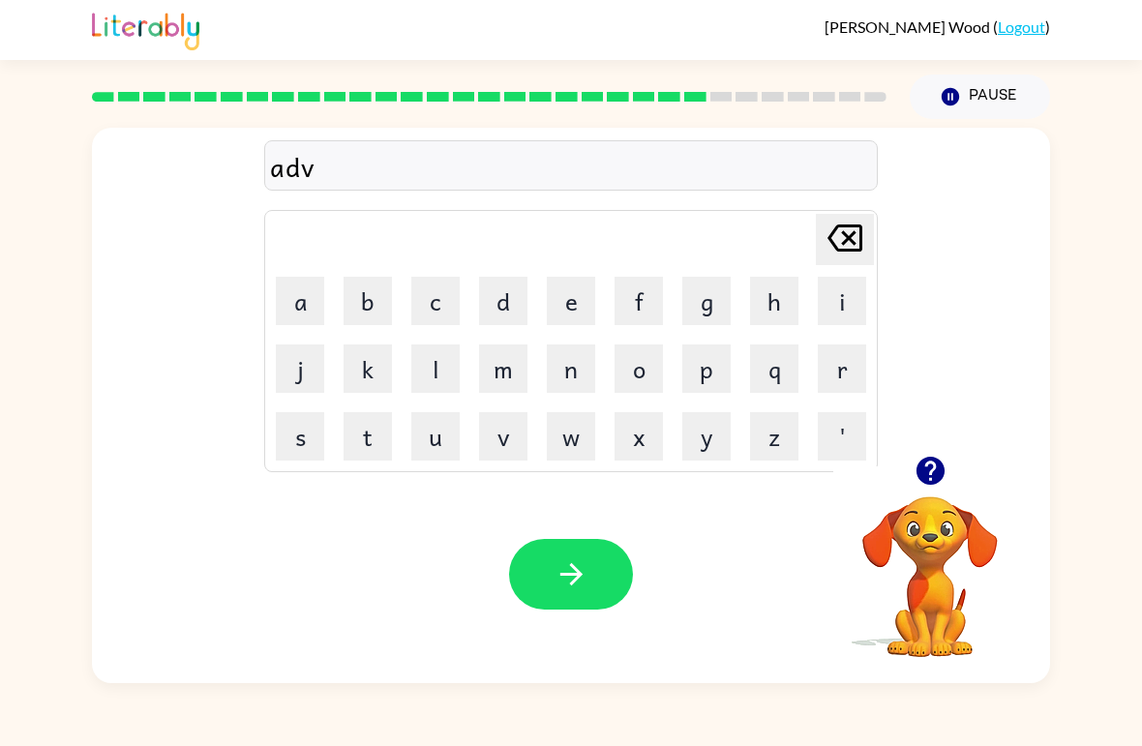
click at [306, 290] on button "a" at bounding box center [300, 301] width 48 height 48
click at [570, 369] on button "n" at bounding box center [571, 368] width 48 height 48
click at [434, 282] on button "c" at bounding box center [435, 301] width 48 height 48
click at [582, 568] on icon "button" at bounding box center [571, 574] width 34 height 34
click at [292, 441] on button "s" at bounding box center [300, 436] width 48 height 48
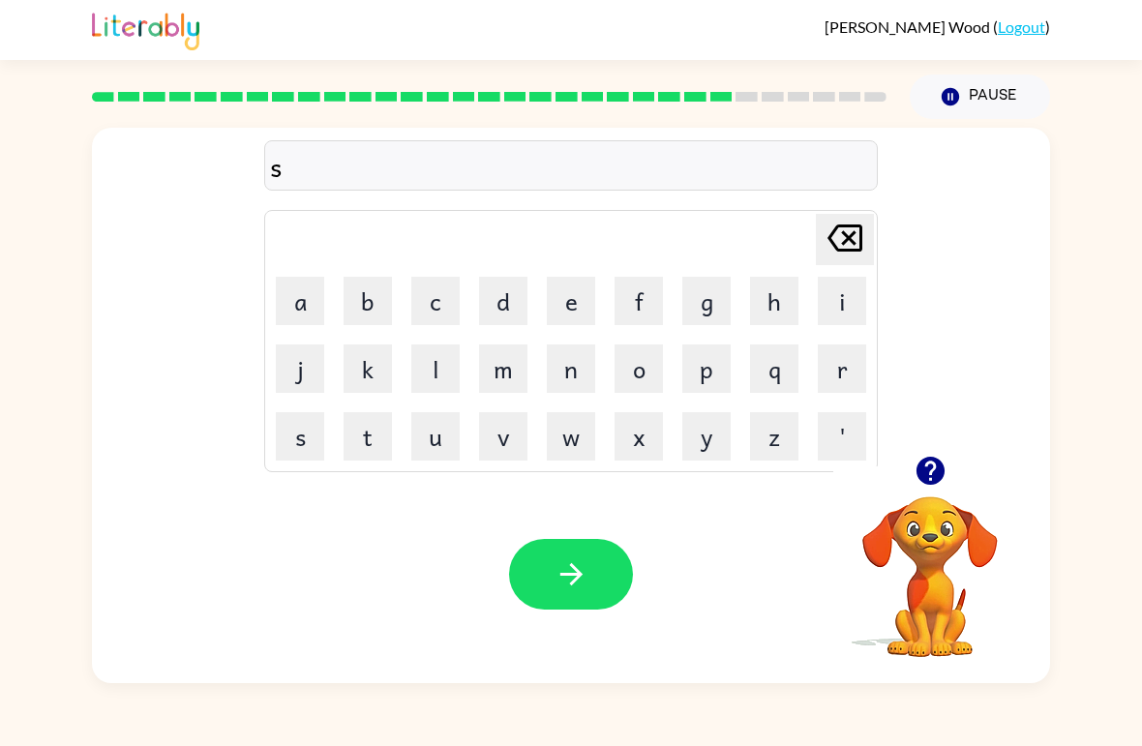
click at [428, 425] on button "u" at bounding box center [435, 436] width 48 height 48
click at [575, 361] on button "n" at bounding box center [571, 368] width 48 height 48
click at [435, 358] on button "l" at bounding box center [435, 368] width 48 height 48
click at [792, 297] on button "i" at bounding box center [841, 301] width 48 height 48
click at [370, 437] on button "t" at bounding box center [367, 436] width 48 height 48
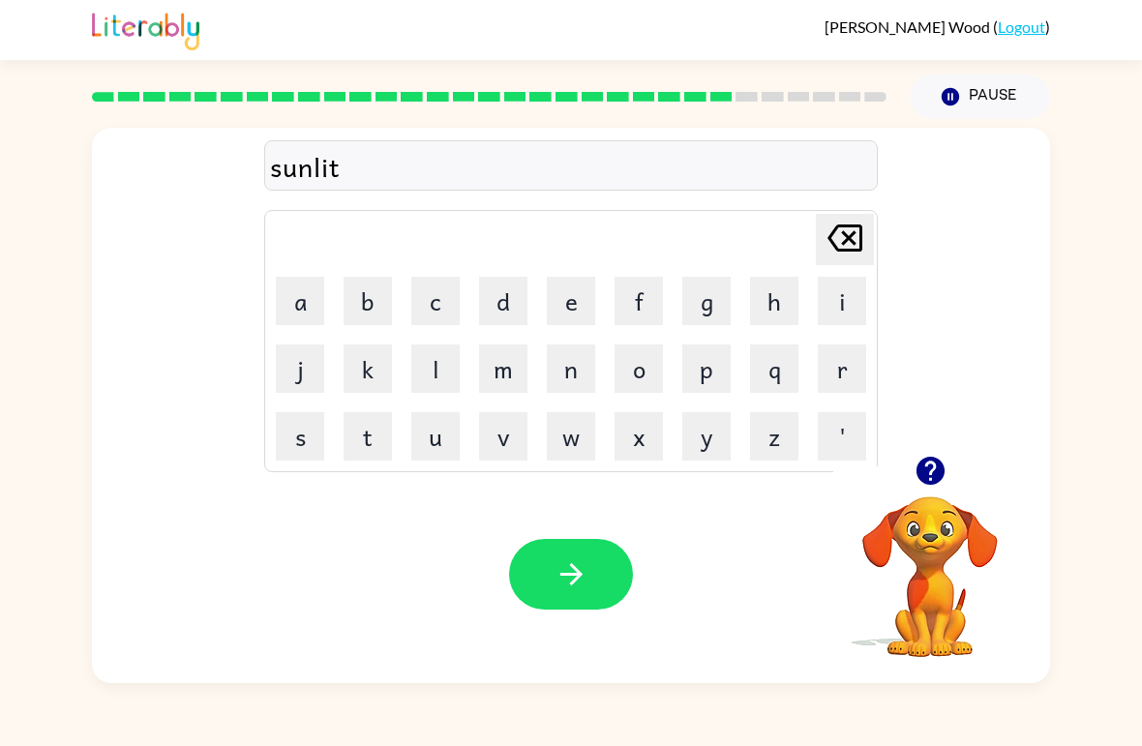
click at [571, 597] on button "button" at bounding box center [571, 574] width 124 height 71
click at [498, 301] on button "d" at bounding box center [503, 301] width 48 height 48
click at [792, 303] on button "i" at bounding box center [841, 301] width 48 height 48
click at [298, 435] on button "s" at bounding box center [300, 436] width 48 height 48
click at [416, 303] on button "c" at bounding box center [435, 301] width 48 height 48
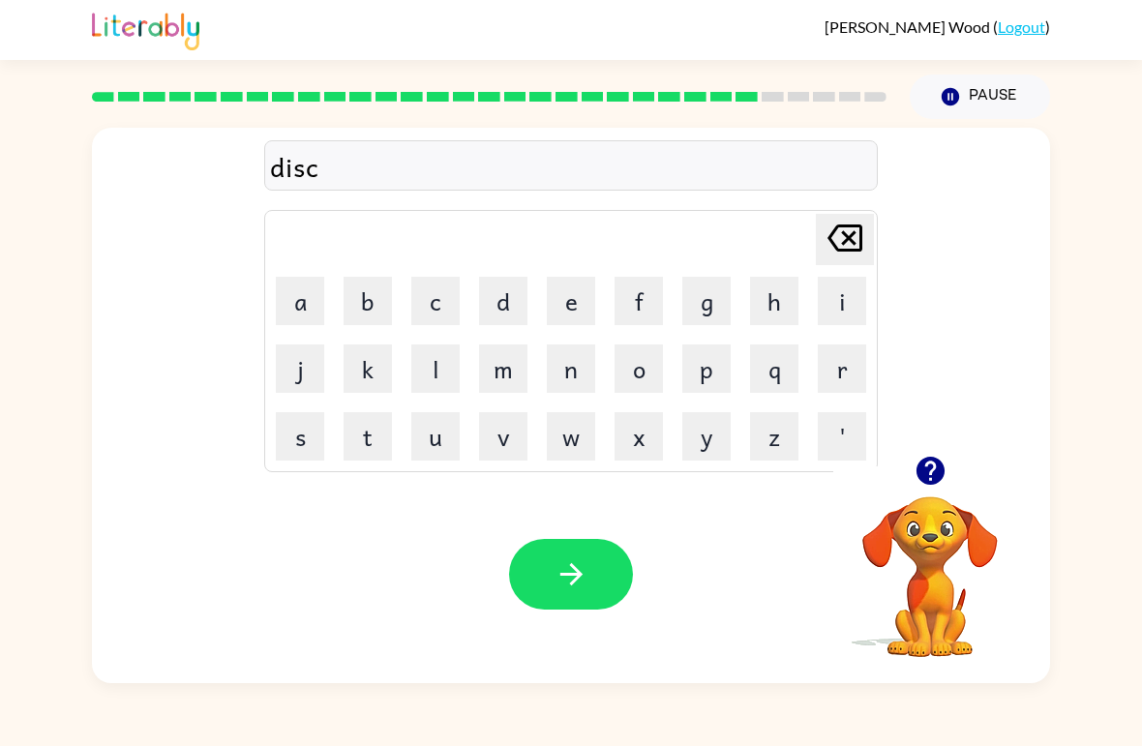
click at [645, 371] on button "o" at bounding box center [638, 368] width 48 height 48
click at [504, 440] on button "v" at bounding box center [503, 436] width 48 height 48
click at [576, 301] on button "e" at bounding box center [571, 301] width 48 height 48
click at [792, 381] on button "r" at bounding box center [841, 368] width 48 height 48
click at [604, 582] on button "button" at bounding box center [571, 574] width 124 height 71
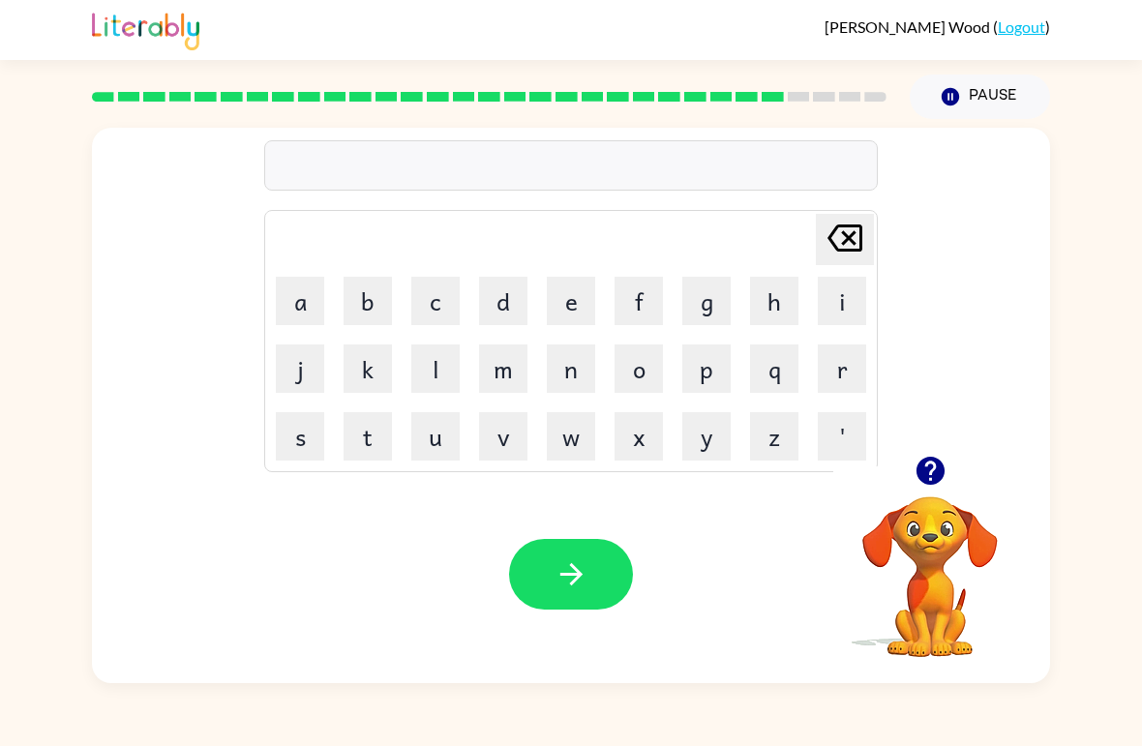
click at [510, 375] on button "m" at bounding box center [503, 368] width 48 height 48
click at [647, 363] on button "o" at bounding box center [638, 368] width 48 height 48
click at [567, 374] on button "n" at bounding box center [571, 368] width 48 height 48
click at [571, 304] on button "e" at bounding box center [571, 301] width 48 height 48
click at [584, 578] on icon "button" at bounding box center [571, 574] width 34 height 34
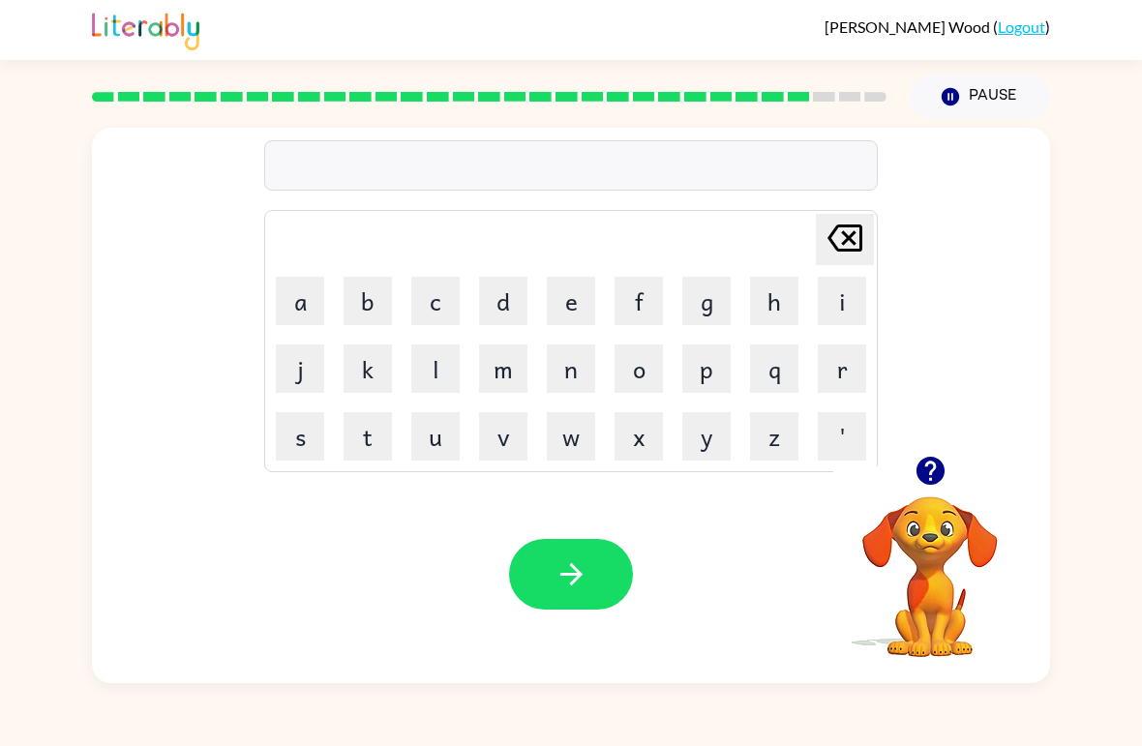
click at [563, 427] on button "w" at bounding box center [571, 436] width 48 height 48
click at [775, 289] on button "h" at bounding box center [774, 301] width 48 height 48
click at [581, 290] on button "e" at bounding box center [571, 301] width 48 height 48
click at [580, 289] on button "e" at bounding box center [571, 301] width 48 height 48
click at [446, 361] on button "l" at bounding box center [435, 368] width 48 height 48
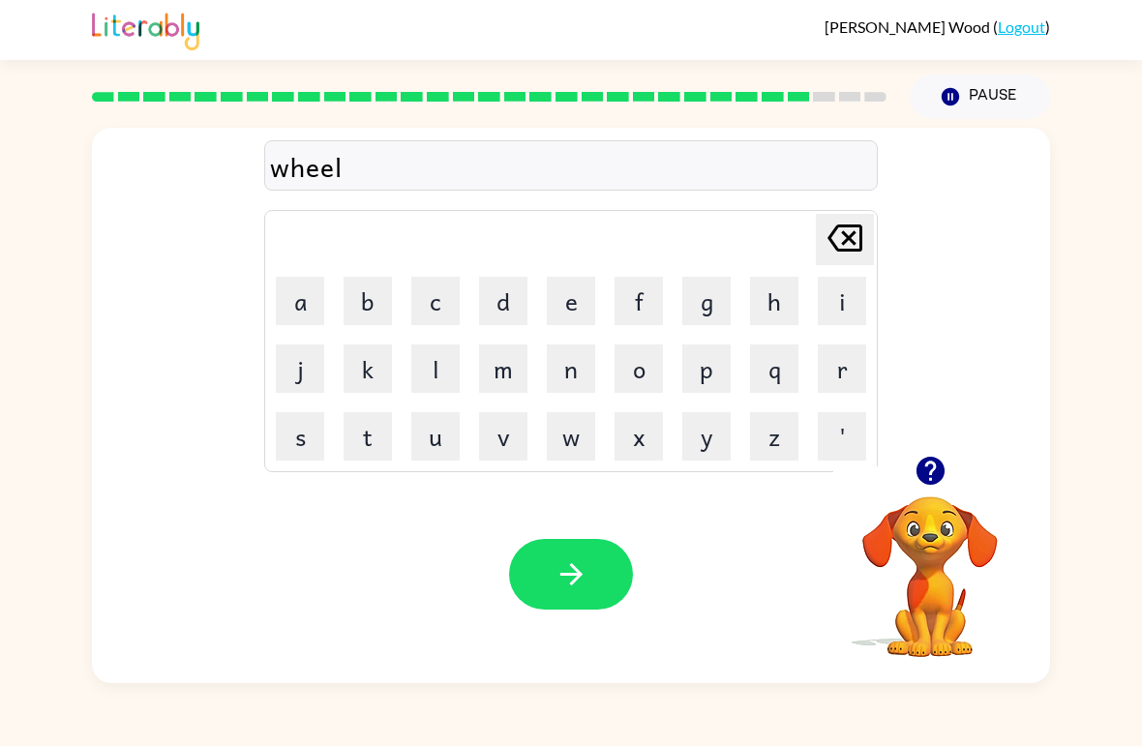
click at [580, 584] on icon "button" at bounding box center [571, 574] width 34 height 34
click at [358, 308] on button "b" at bounding box center [367, 301] width 48 height 48
click at [569, 296] on button "e" at bounding box center [571, 301] width 48 height 48
click at [565, 373] on button "n" at bounding box center [571, 368] width 48 height 48
click at [373, 428] on button "t" at bounding box center [367, 436] width 48 height 48
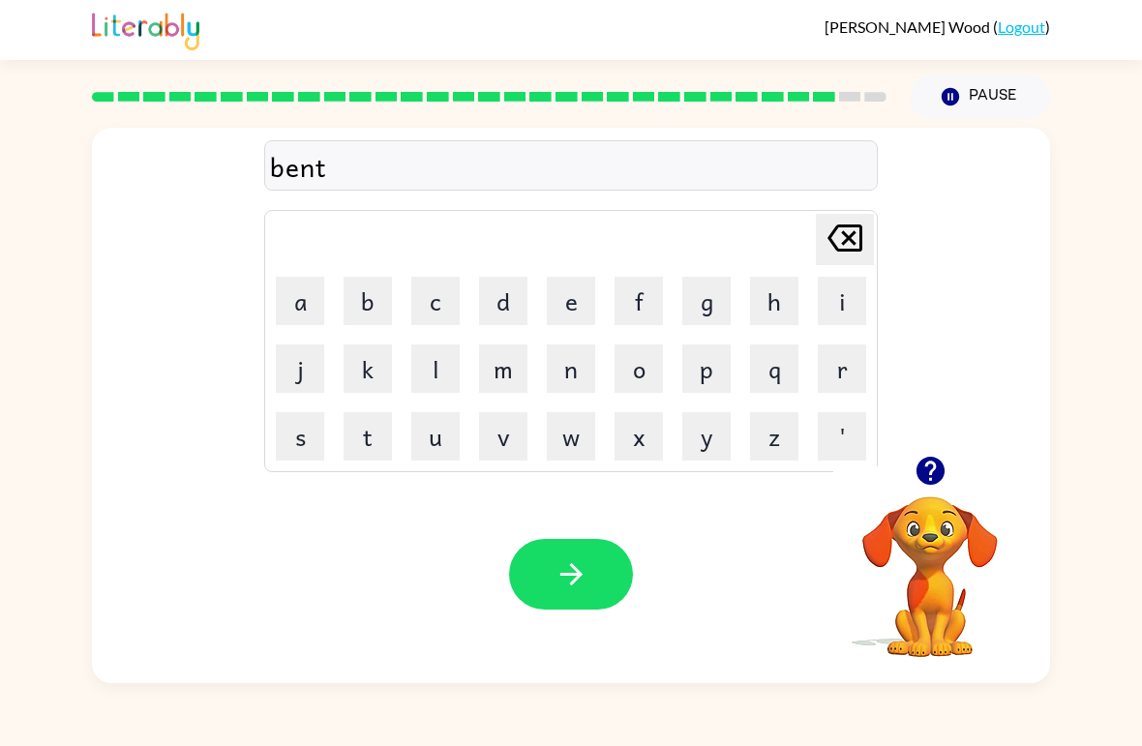
click at [533, 567] on button "button" at bounding box center [571, 574] width 124 height 71
click at [320, 304] on button "a" at bounding box center [300, 301] width 48 height 48
click at [643, 289] on button "f" at bounding box center [638, 301] width 48 height 48
click at [370, 440] on button "t" at bounding box center [367, 436] width 48 height 48
click at [792, 301] on button "i" at bounding box center [841, 301] width 48 height 48
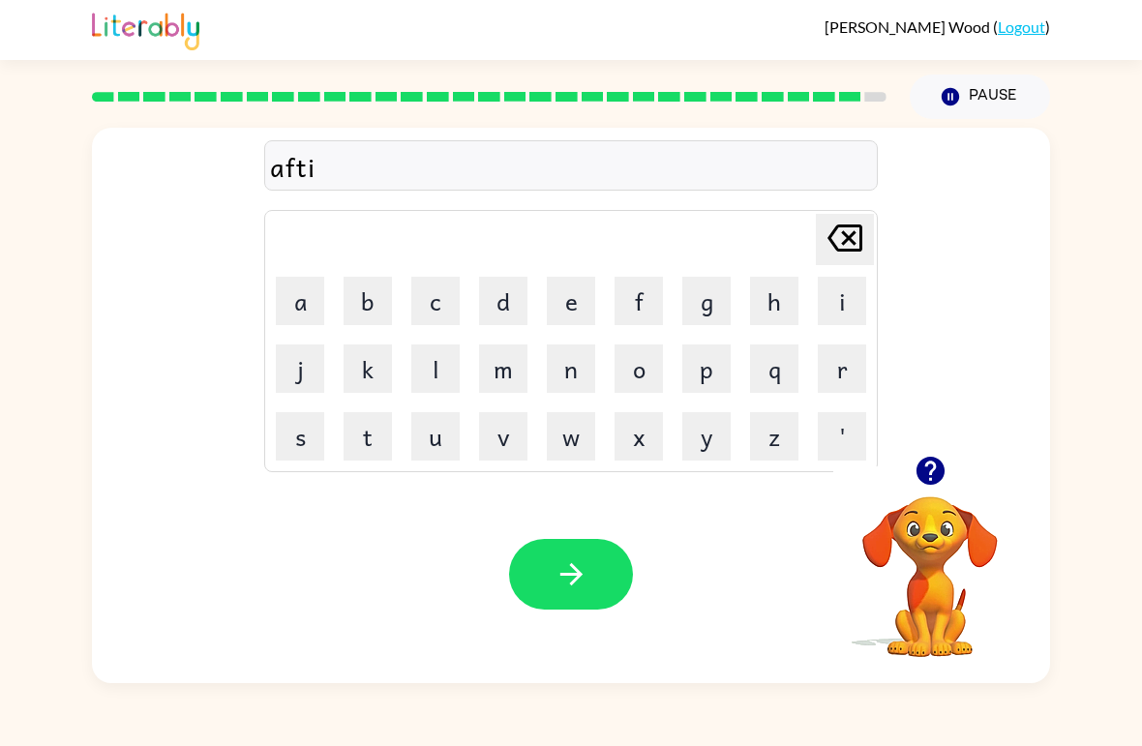
click at [792, 362] on button "r" at bounding box center [841, 368] width 48 height 48
click at [571, 373] on button "n" at bounding box center [571, 368] width 48 height 48
click at [645, 372] on button "o" at bounding box center [638, 368] width 48 height 48
click at [577, 367] on button "n" at bounding box center [571, 368] width 48 height 48
click at [579, 301] on button "e" at bounding box center [571, 301] width 48 height 48
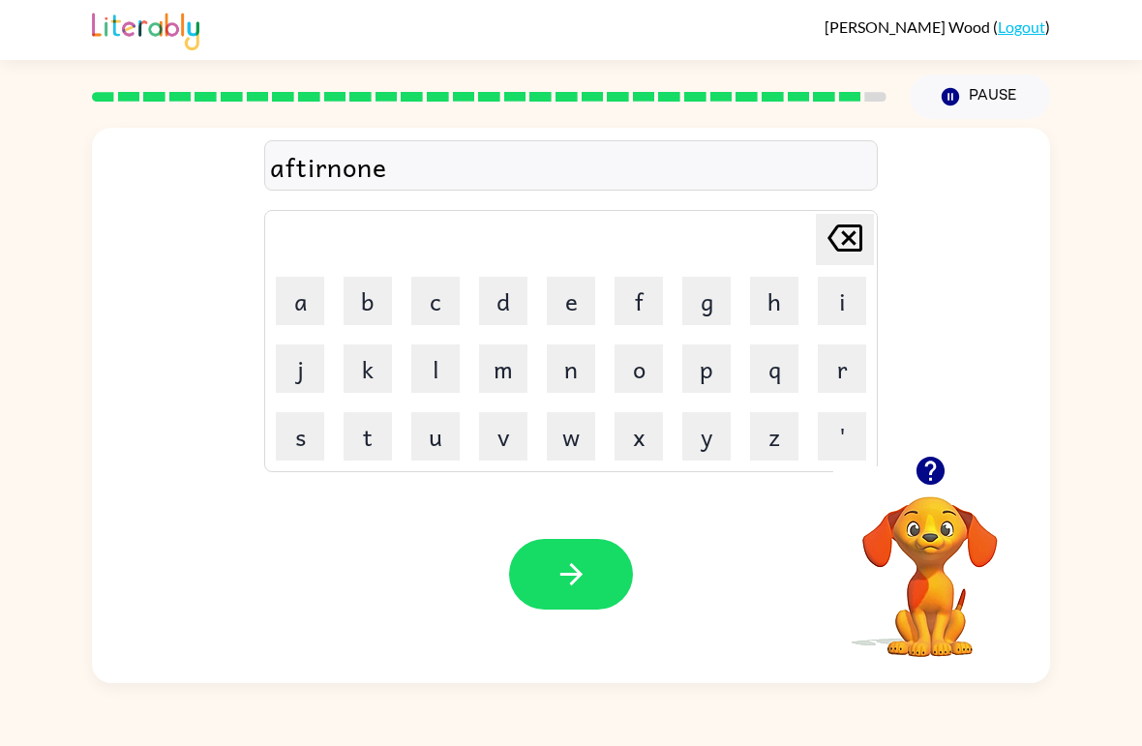
click at [585, 577] on icon "button" at bounding box center [571, 574] width 34 height 34
